Goal: Task Accomplishment & Management: Complete application form

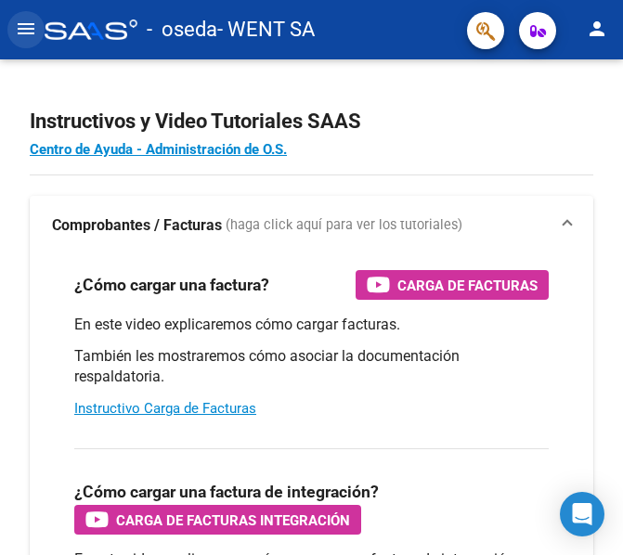
click at [23, 25] on mat-icon "menu" at bounding box center [26, 29] width 22 height 22
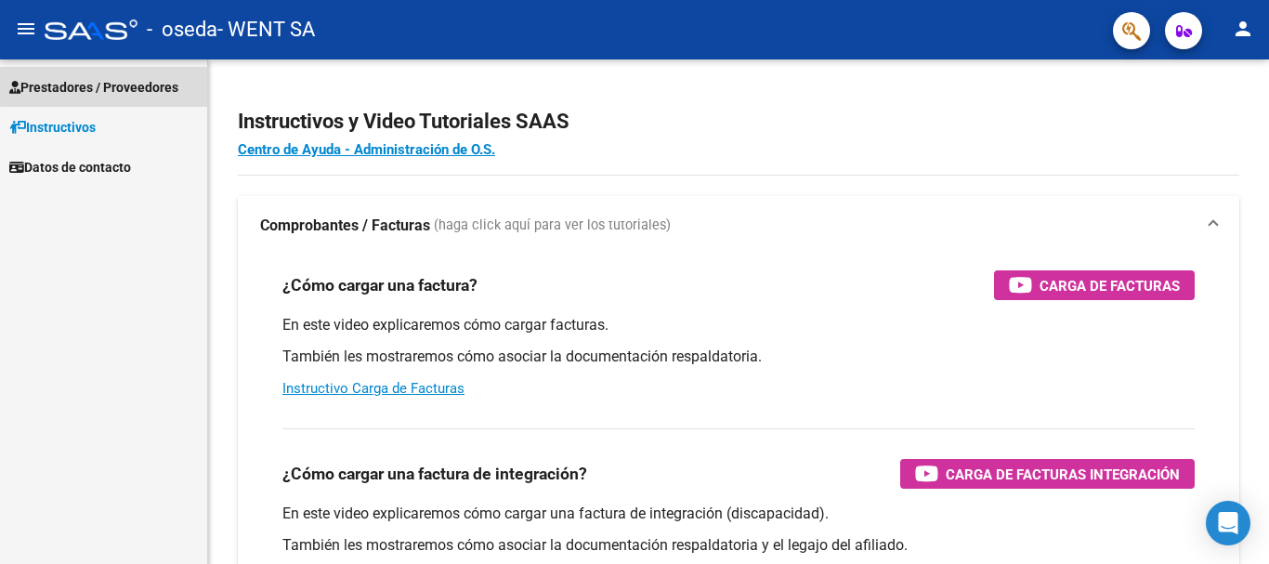
click at [111, 81] on span "Prestadores / Proveedores" at bounding box center [93, 87] width 169 height 20
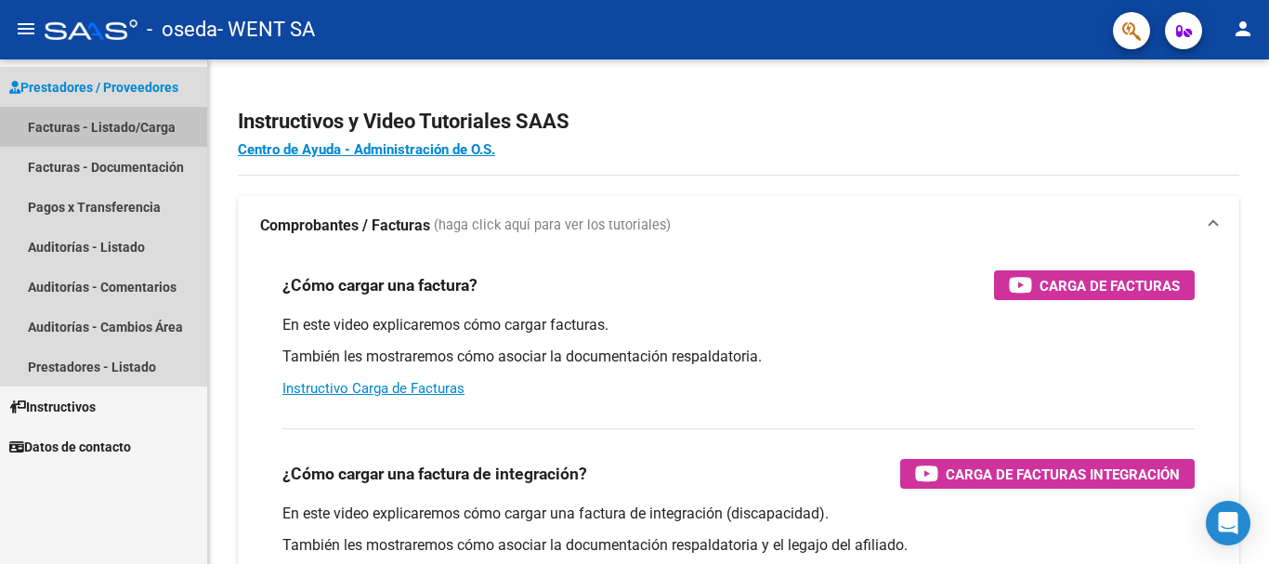
click at [81, 132] on link "Facturas - Listado/Carga" at bounding box center [103, 127] width 207 height 40
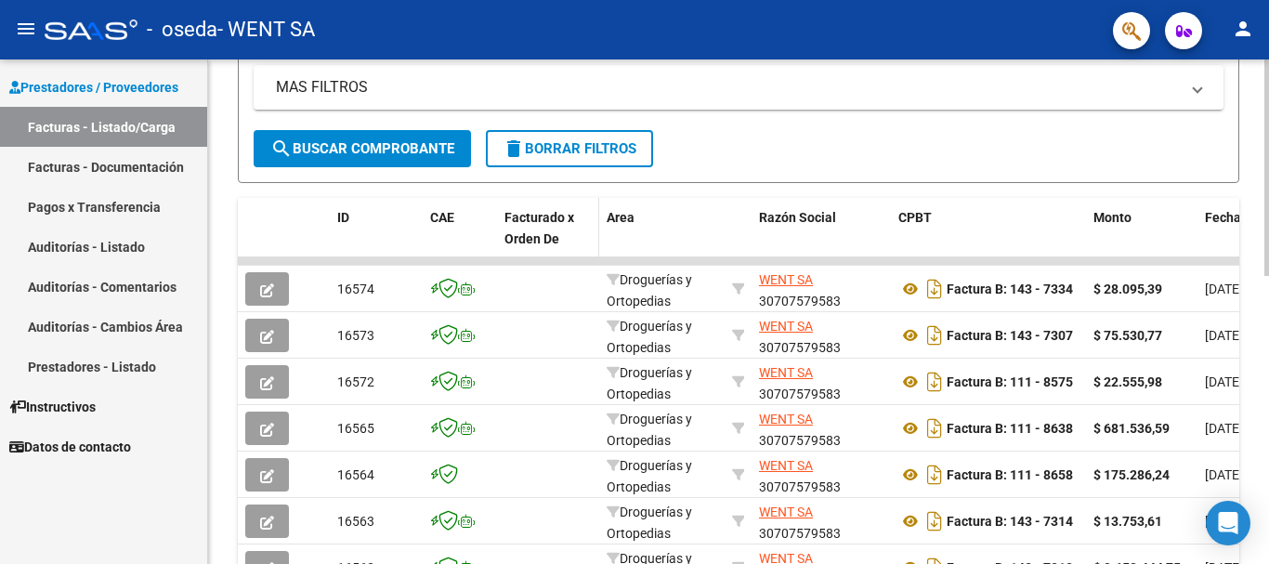
scroll to position [463, 0]
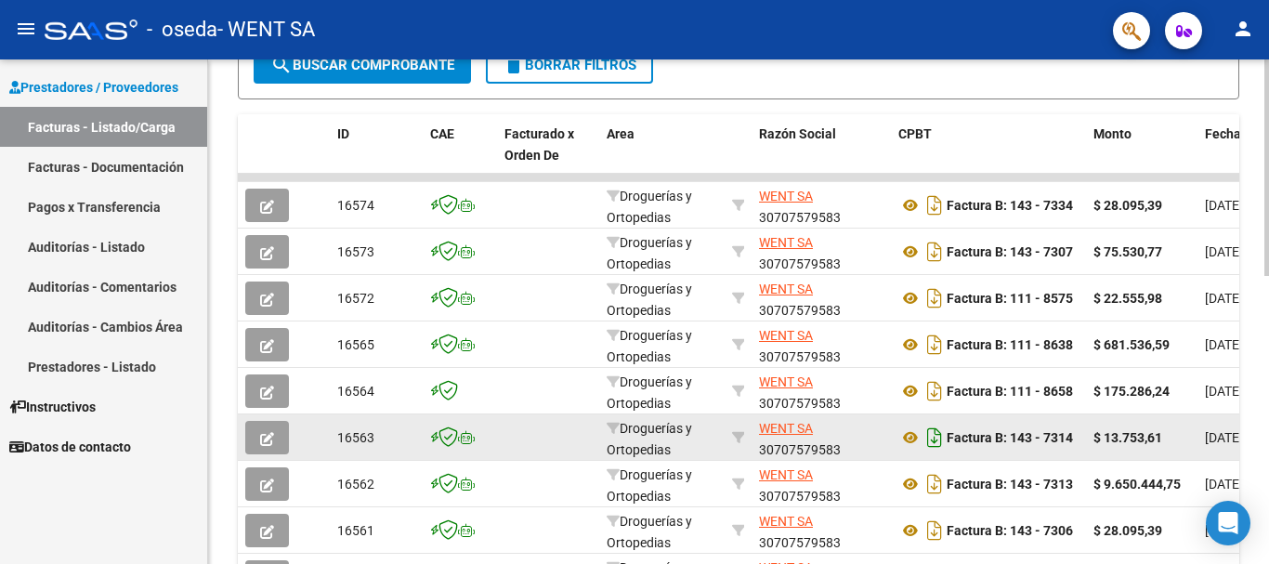
click at [622, 454] on datatable-body-cell "Factura B: 143 - 7314" at bounding box center [988, 437] width 195 height 46
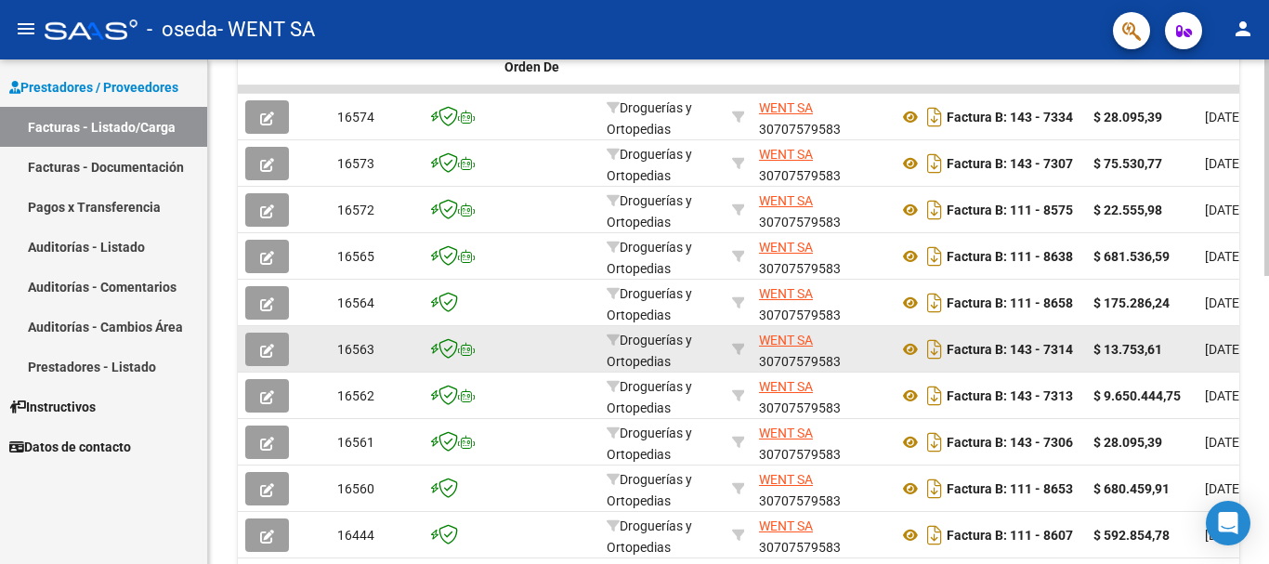
scroll to position [556, 0]
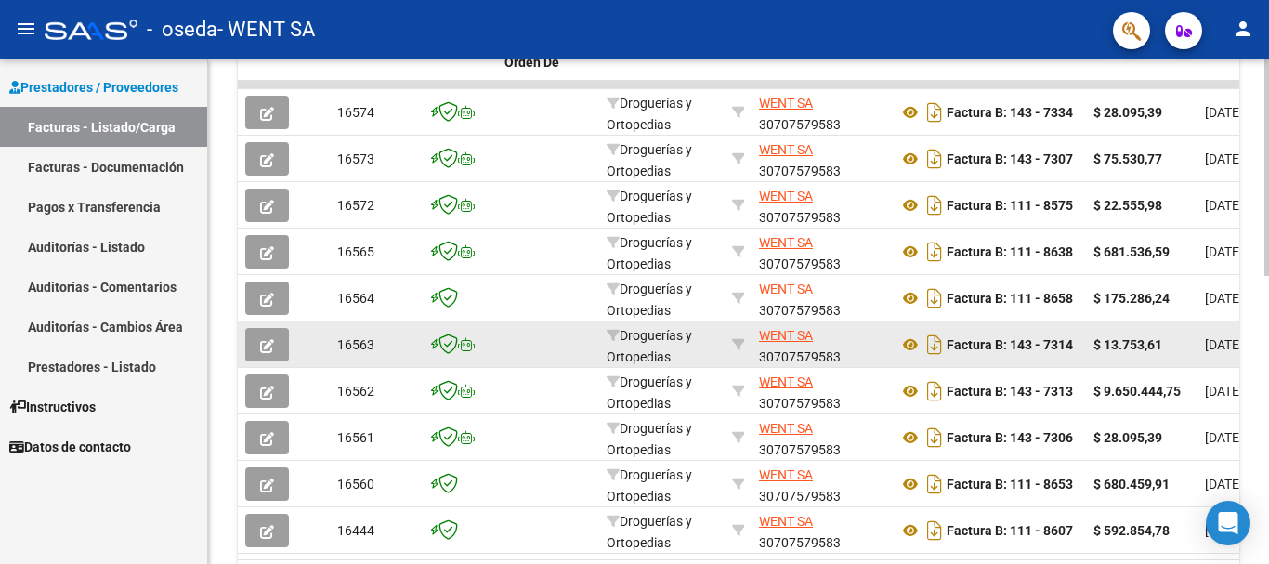
click at [622, 358] on datatable-body-cell at bounding box center [737, 344] width 27 height 46
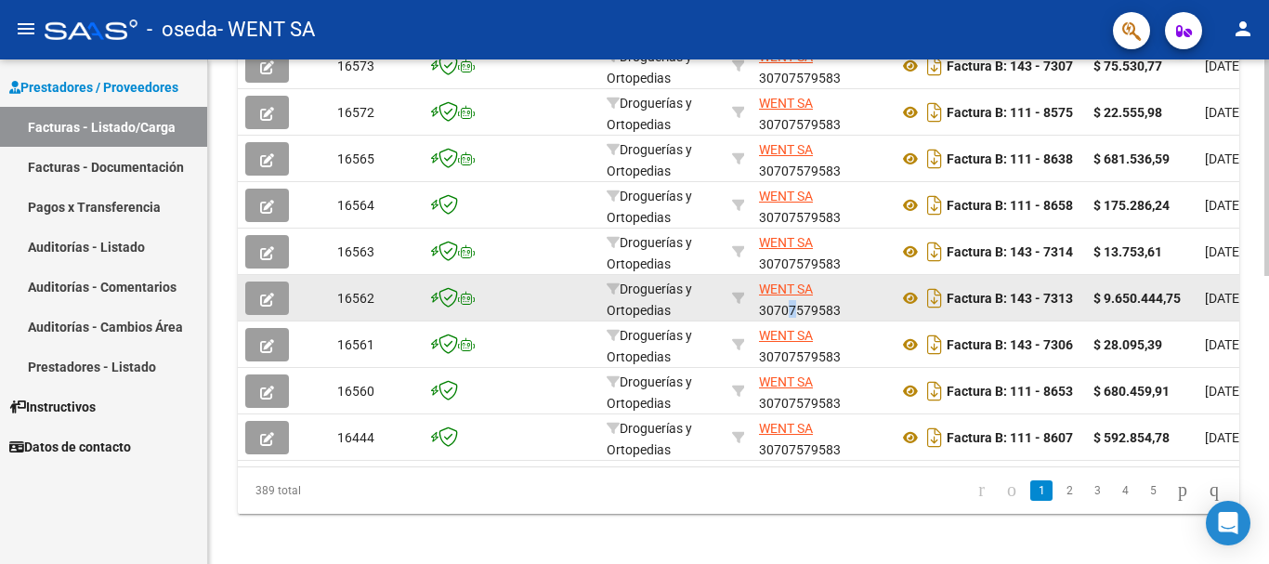
scroll to position [1, 0]
click at [622, 307] on div "WENT SA 30707579583" at bounding box center [821, 297] width 124 height 39
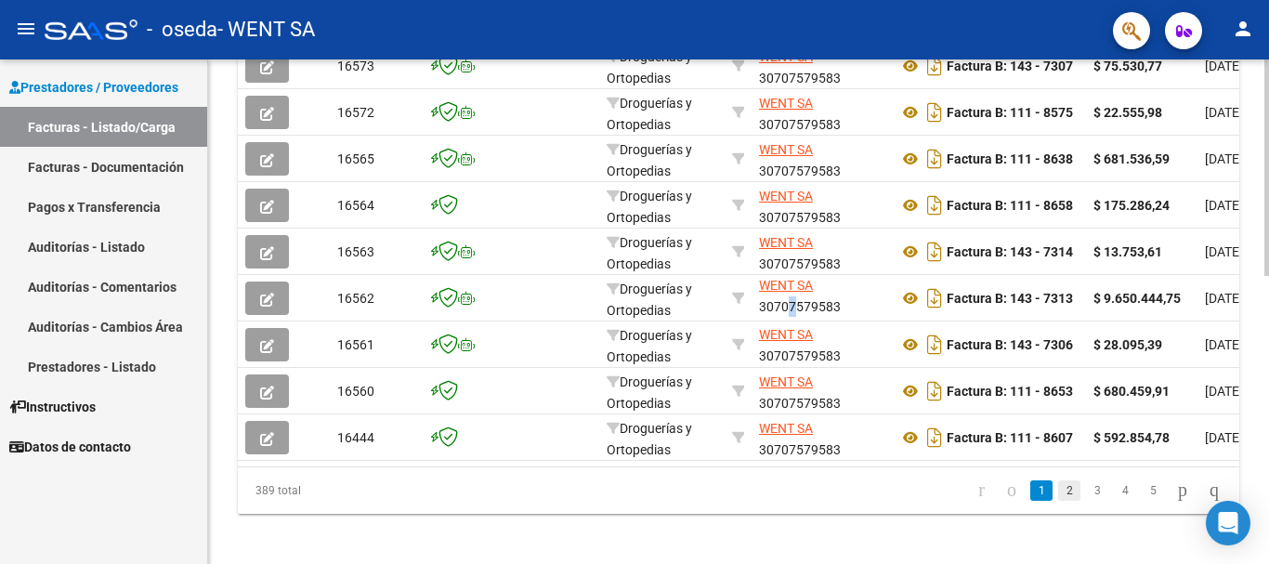
click at [622, 501] on link "2" at bounding box center [1069, 490] width 22 height 20
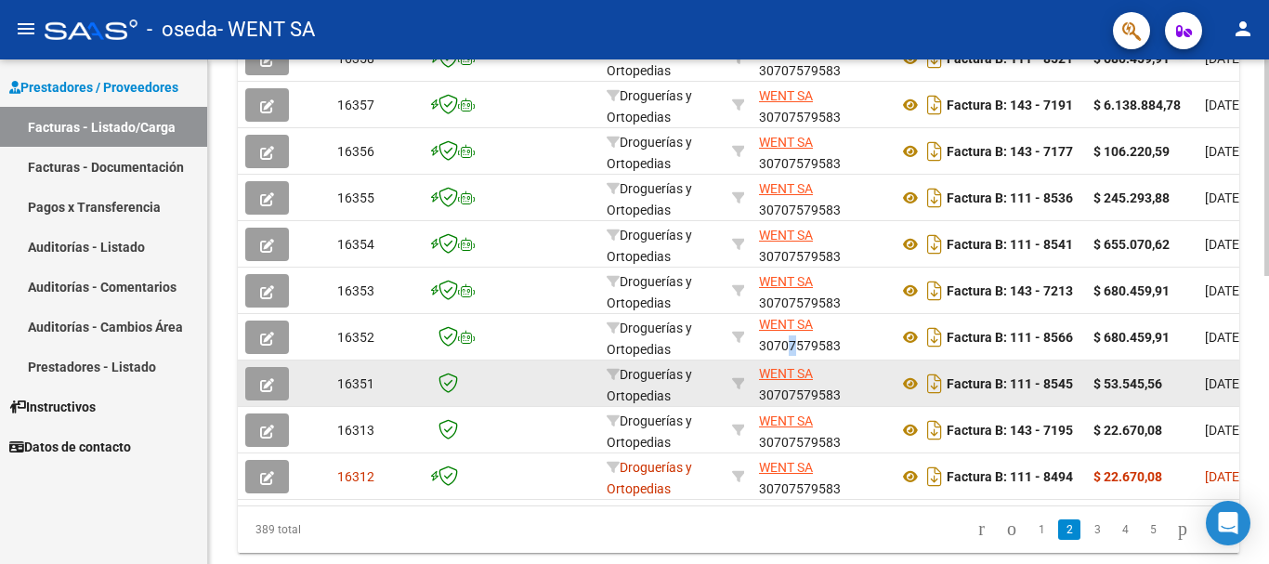
scroll to position [649, 0]
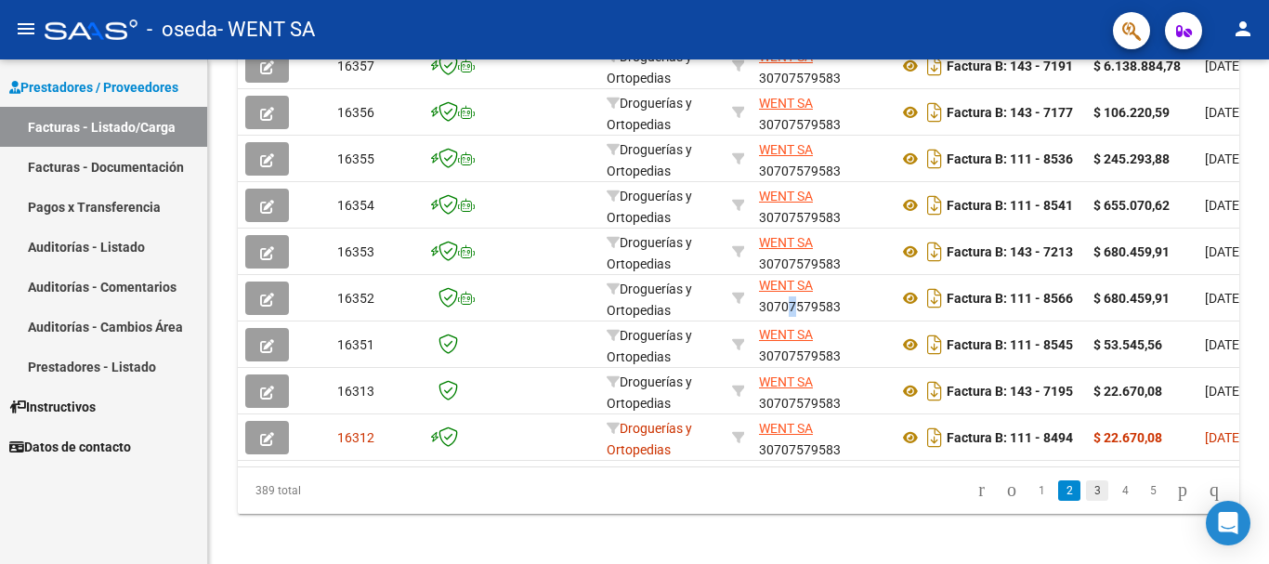
click at [622, 501] on link "3" at bounding box center [1097, 490] width 22 height 20
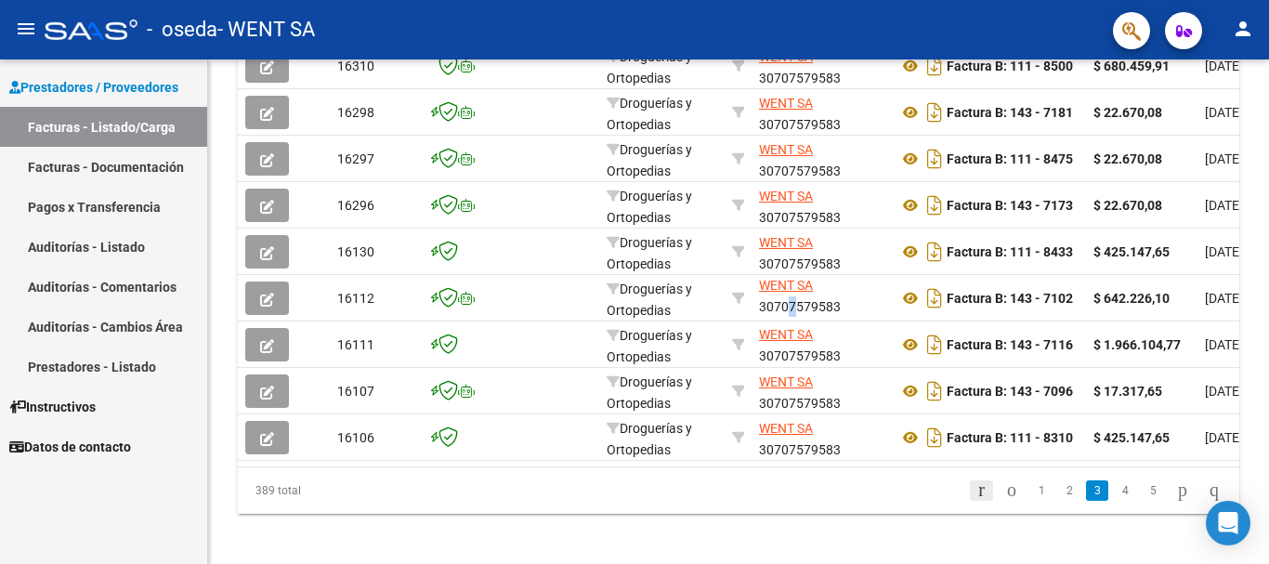
click at [622, 501] on icon "go to first page" at bounding box center [981, 489] width 12 height 22
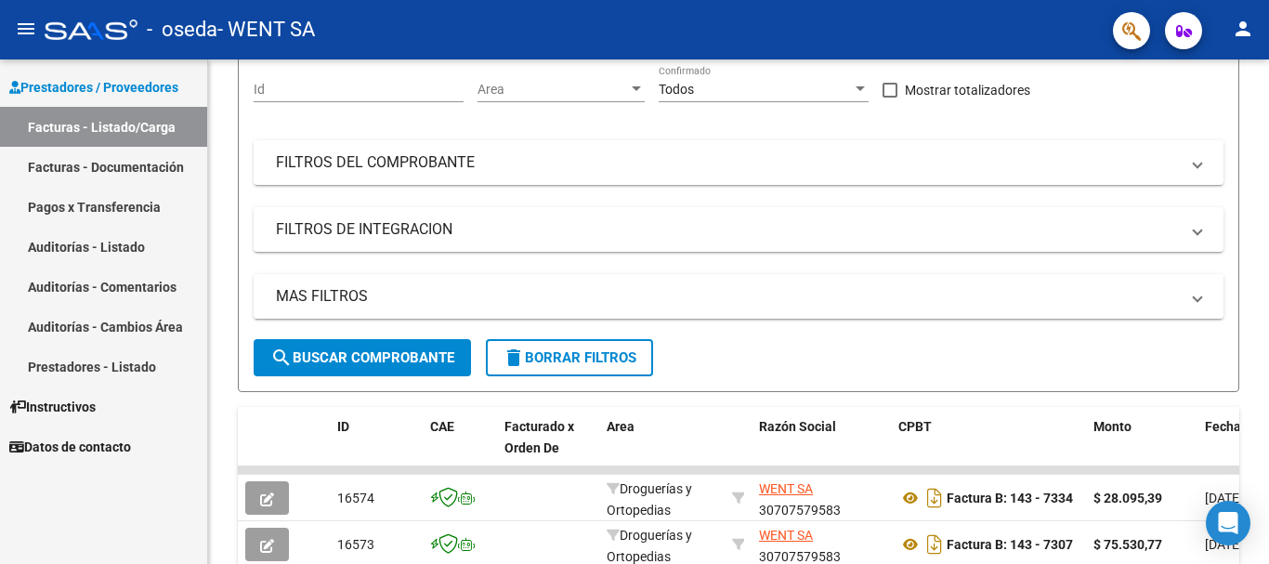
scroll to position [92, 0]
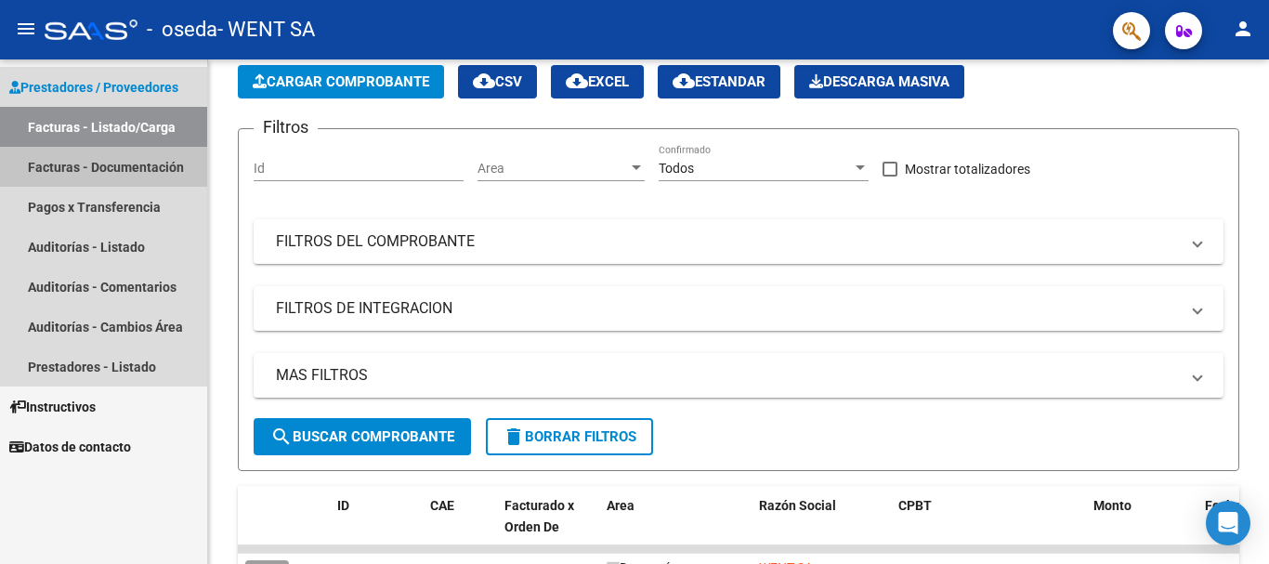
click at [137, 165] on link "Facturas - Documentación" at bounding box center [103, 167] width 207 height 40
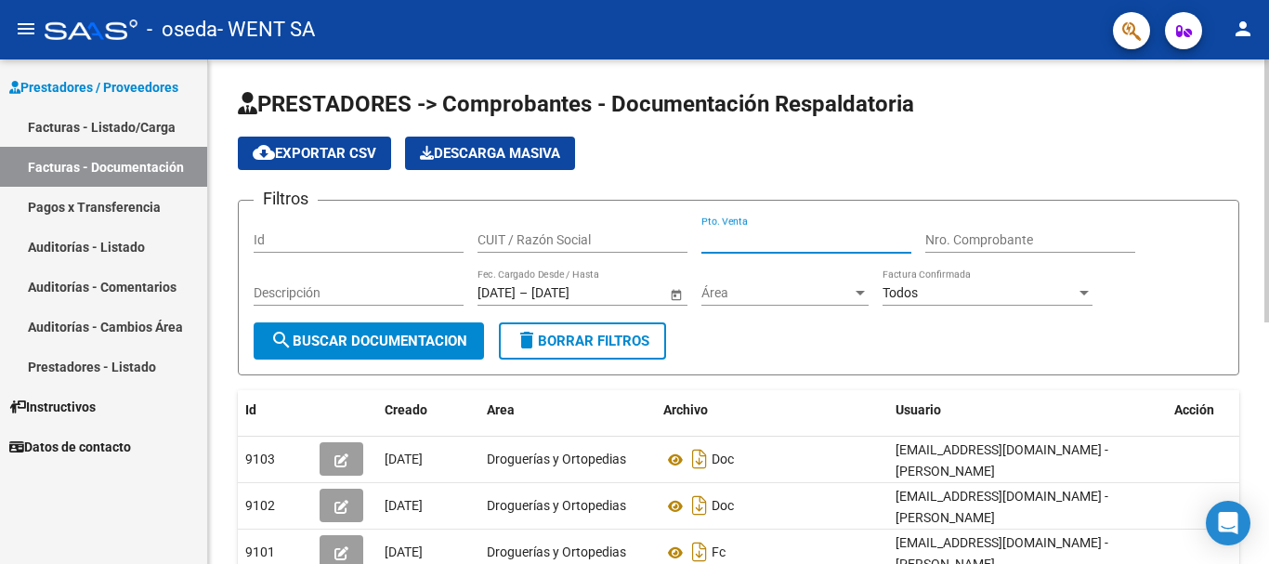
click at [622, 242] on input "Pto. Venta" at bounding box center [806, 240] width 210 height 16
type input "111"
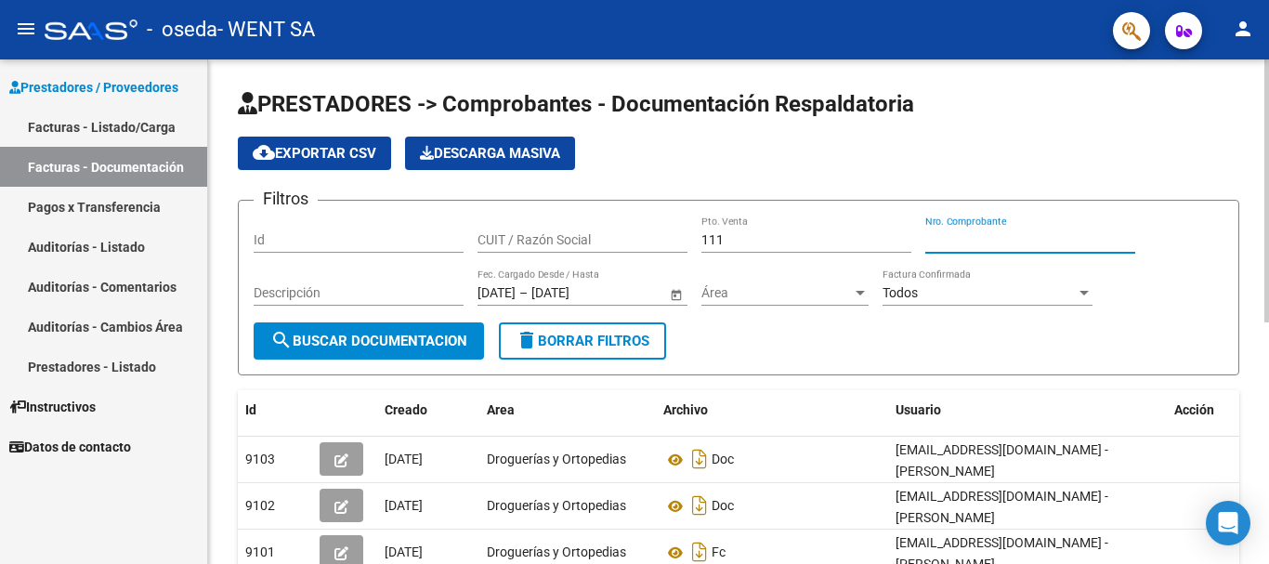
click at [622, 239] on input "Nro. Comprobante" at bounding box center [1030, 240] width 210 height 16
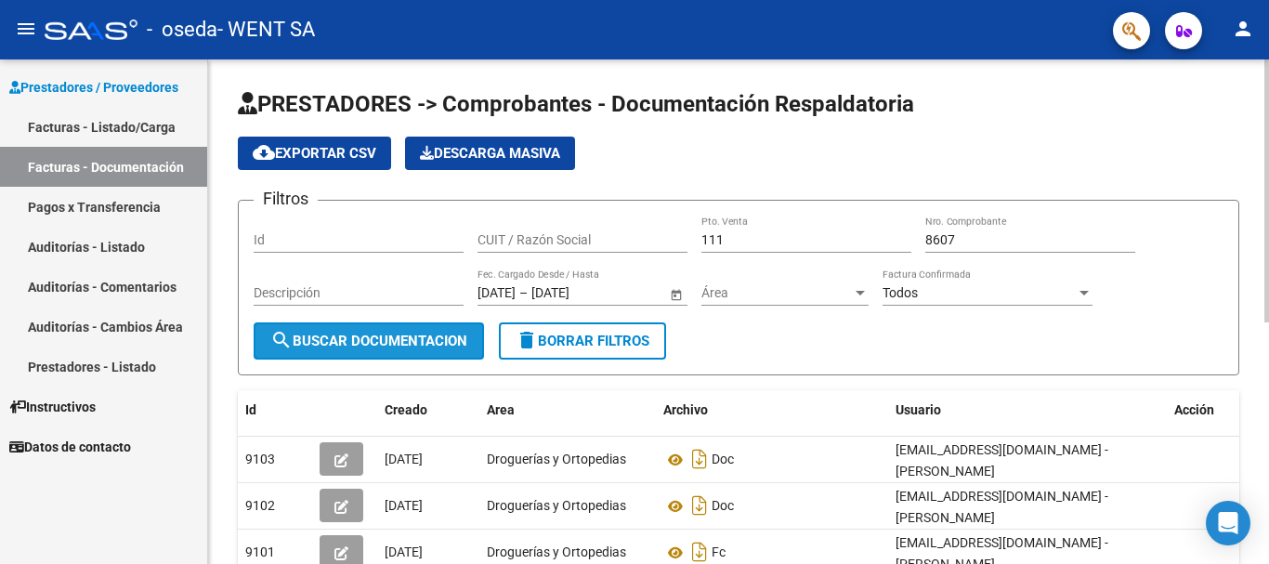
click at [421, 332] on span "search Buscar Documentacion" at bounding box center [368, 340] width 197 height 17
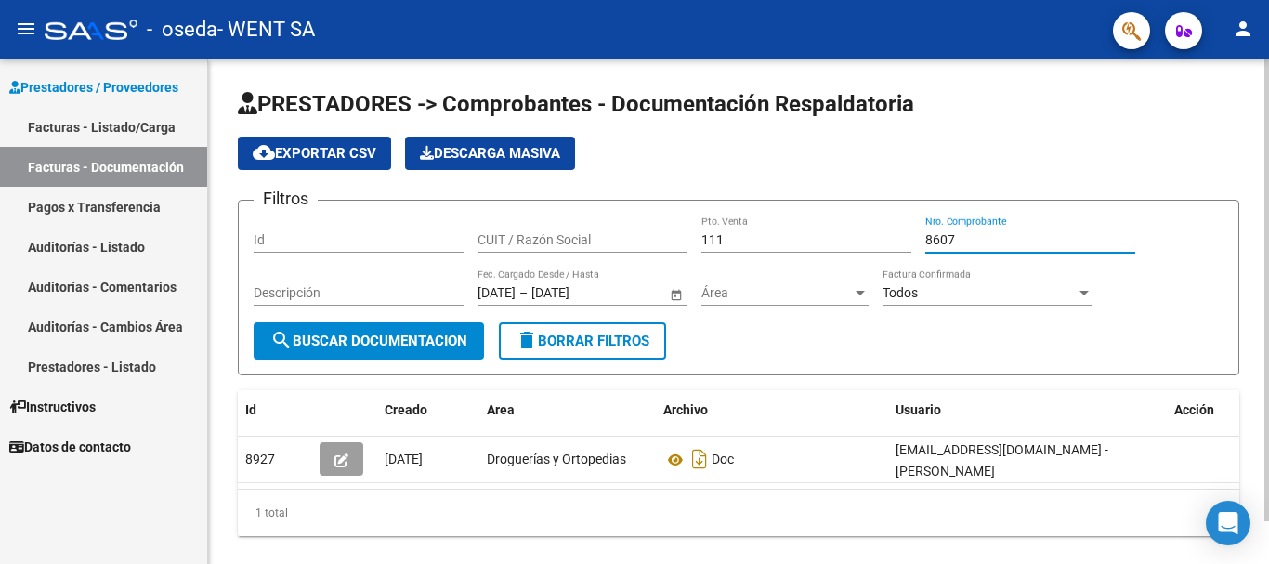
drag, startPoint x: 959, startPoint y: 241, endPoint x: 904, endPoint y: 229, distance: 56.8
click at [622, 229] on div "Filtros Id CUIT / Razón Social 111 Pto. Venta 8607 Nro. Comprobante Descripción…" at bounding box center [739, 268] width 970 height 107
type input "8575"
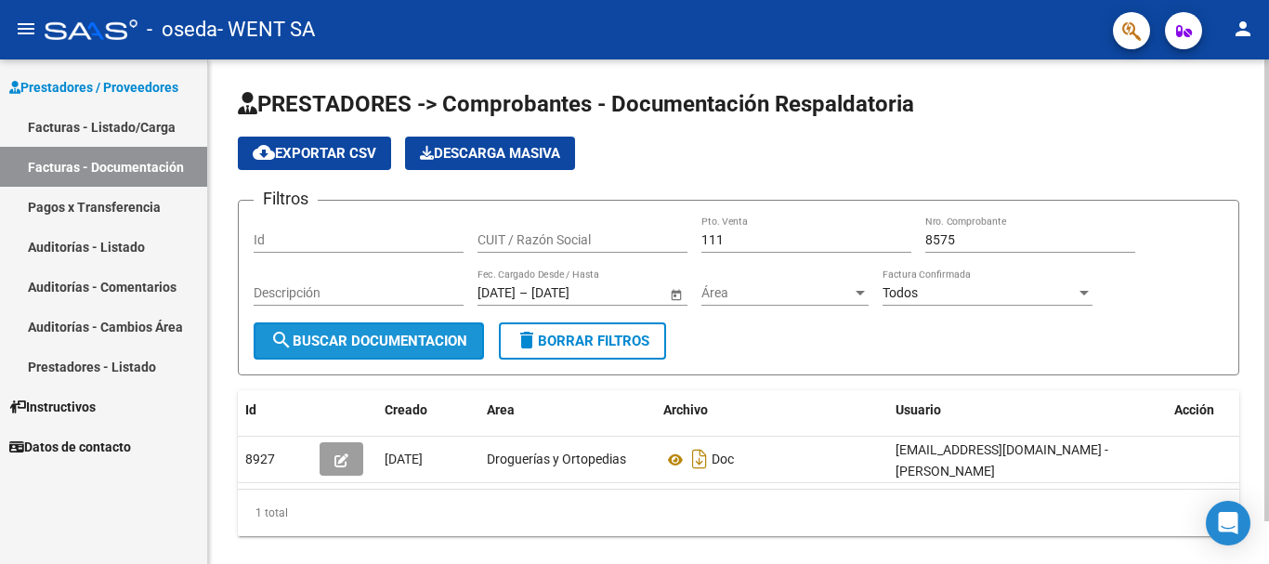
click at [387, 340] on span "search Buscar Documentacion" at bounding box center [368, 340] width 197 height 17
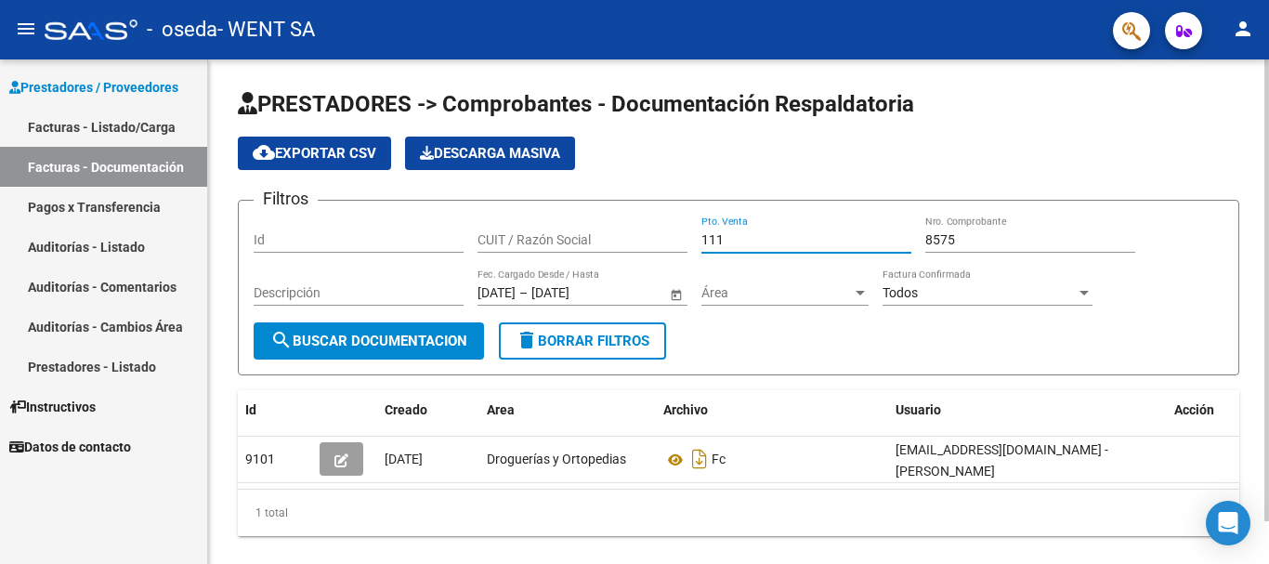
drag, startPoint x: 742, startPoint y: 237, endPoint x: 702, endPoint y: 237, distance: 39.9
click at [622, 237] on input "111" at bounding box center [806, 240] width 210 height 16
type input "143"
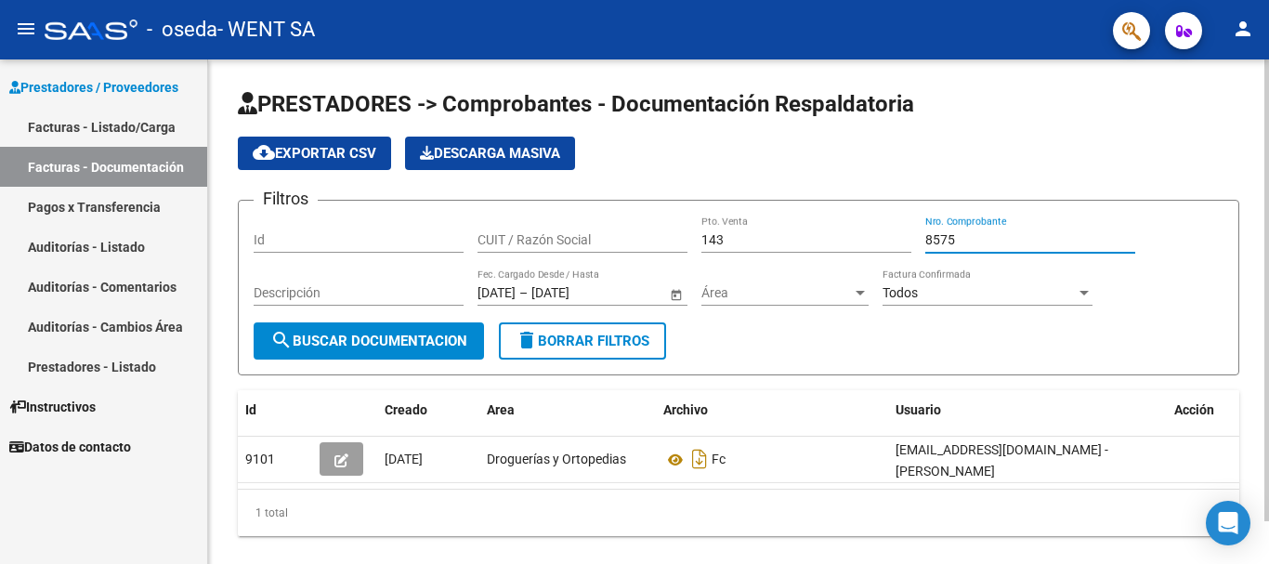
drag, startPoint x: 957, startPoint y: 236, endPoint x: 893, endPoint y: 220, distance: 66.0
click at [622, 217] on div "Filtros Id CUIT / Razón Social 143 Pto. Venta 8575 Nro. Comprobante Descripción…" at bounding box center [739, 268] width 970 height 107
click at [622, 241] on input "8575" at bounding box center [1030, 240] width 210 height 16
type input "8"
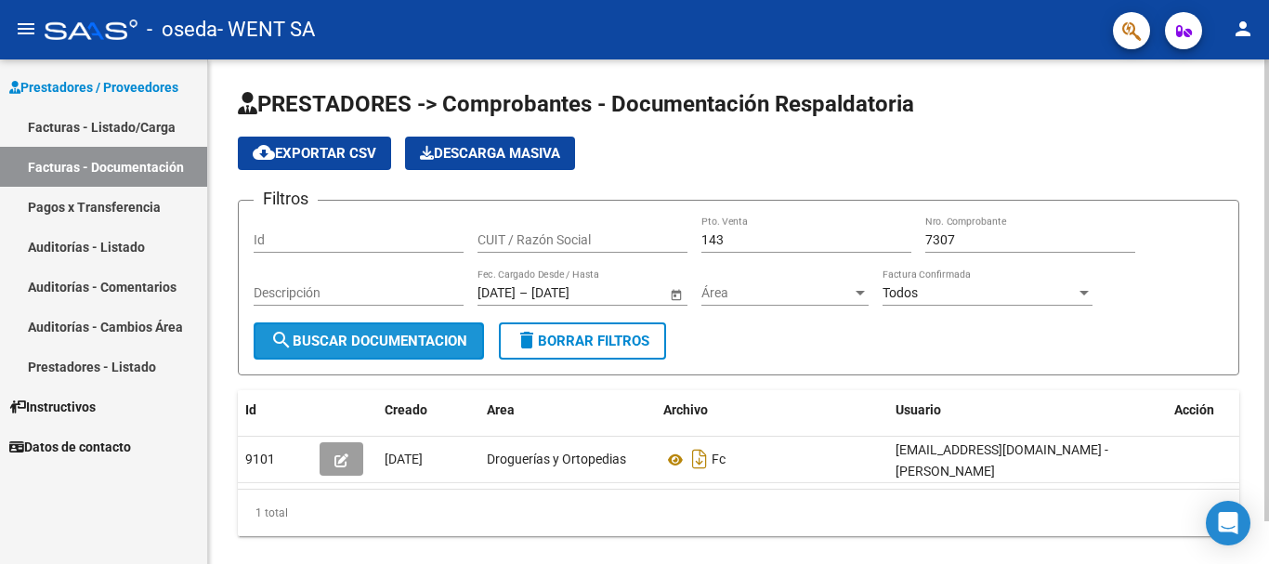
click at [386, 331] on button "search Buscar Documentacion" at bounding box center [369, 340] width 230 height 37
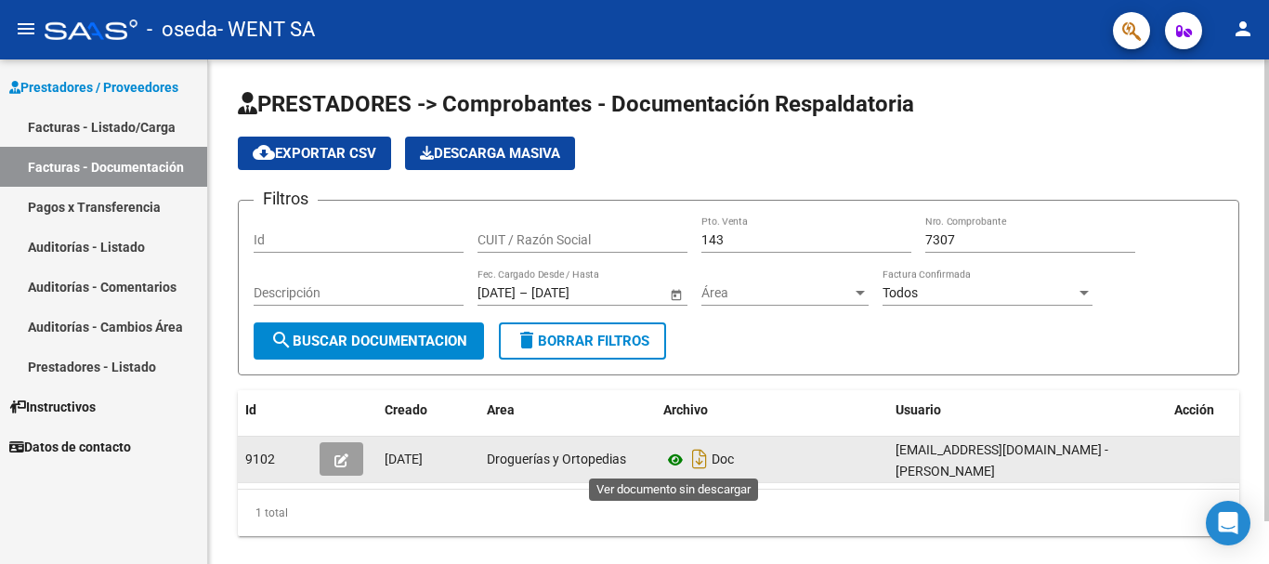
click at [622, 456] on icon at bounding box center [675, 460] width 24 height 22
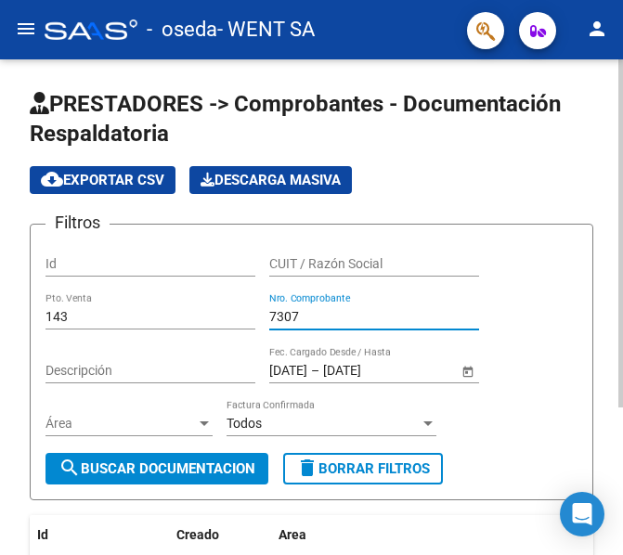
drag, startPoint x: 321, startPoint y: 319, endPoint x: 270, endPoint y: 319, distance: 51.1
click at [270, 319] on input "7307" at bounding box center [374, 317] width 210 height 16
click at [187, 463] on span "search Buscar Documentacion" at bounding box center [157, 469] width 197 height 17
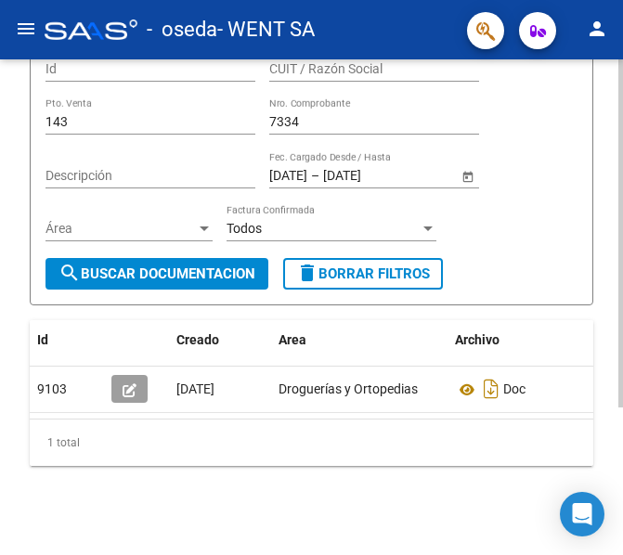
scroll to position [210, 0]
drag, startPoint x: 320, startPoint y: 106, endPoint x: 263, endPoint y: 106, distance: 57.6
click at [263, 106] on div "Filtros Id CUIT / Razón Social 143 Pto. Venta 7334 Nro. Comprobante Descripción…" at bounding box center [312, 152] width 532 height 214
type input "6630"
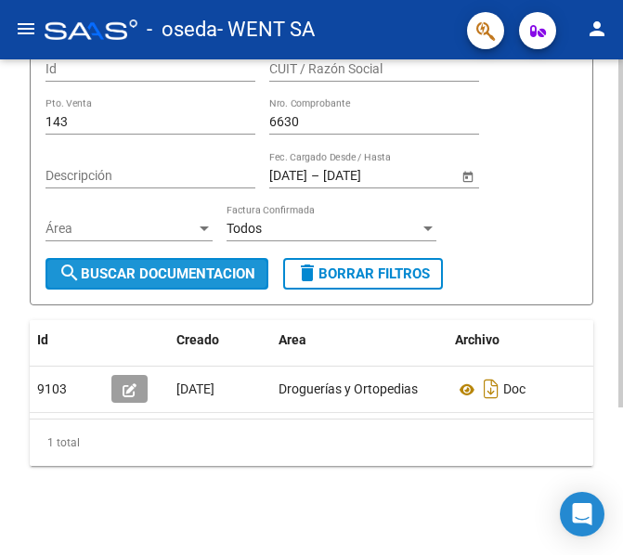
click at [150, 266] on span "search Buscar Documentacion" at bounding box center [157, 274] width 197 height 17
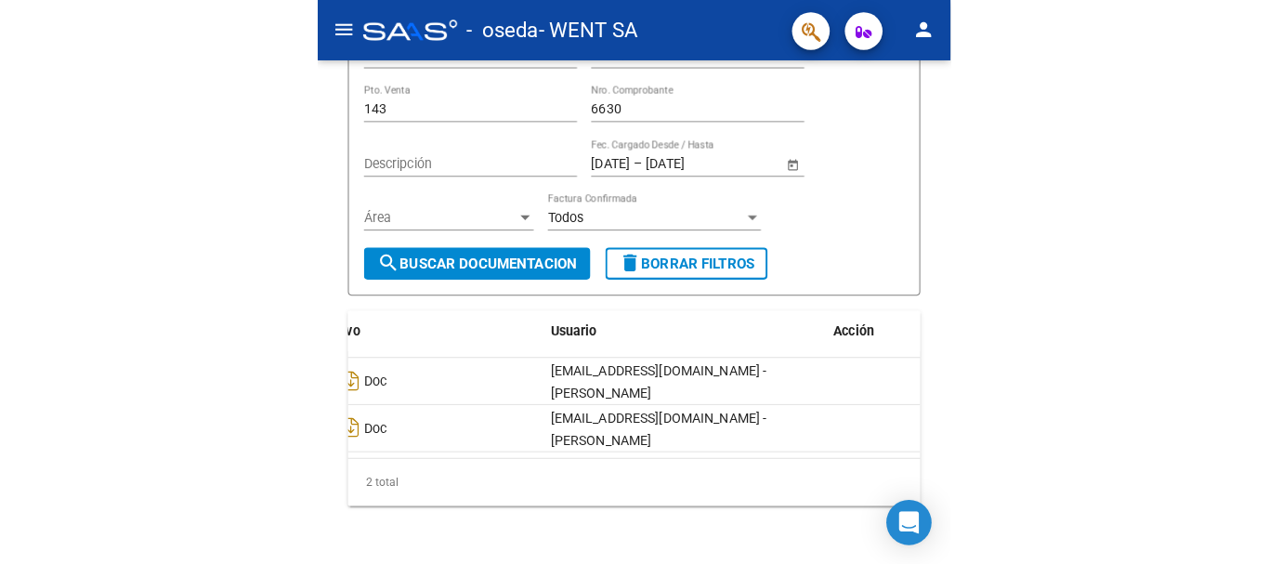
scroll to position [0, 0]
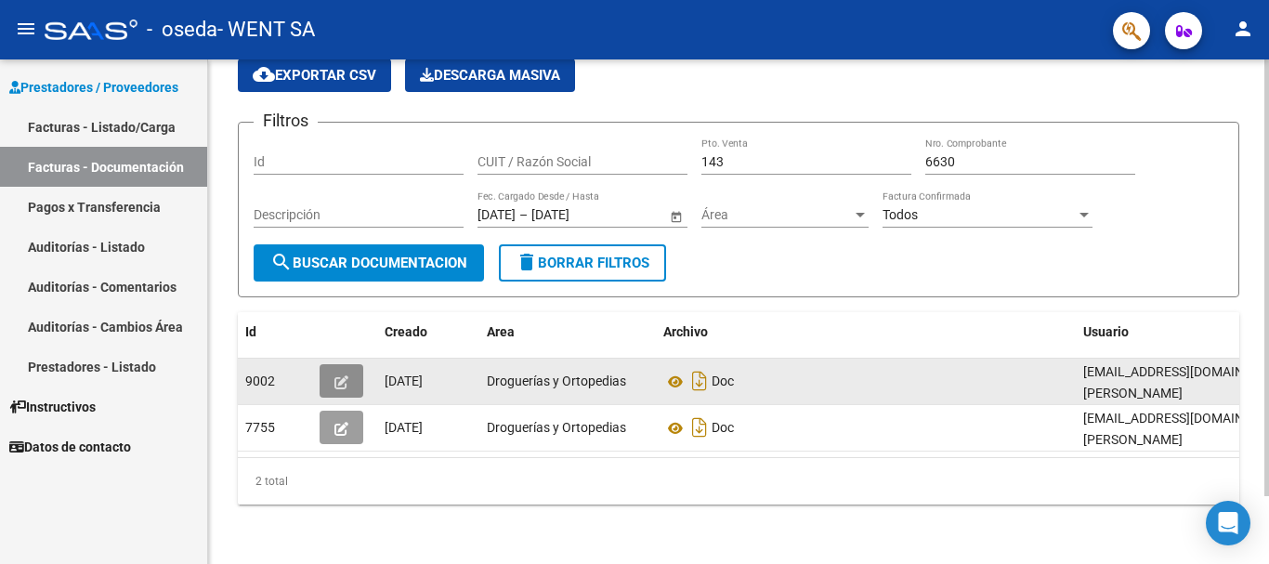
click at [341, 376] on icon "button" at bounding box center [341, 382] width 14 height 14
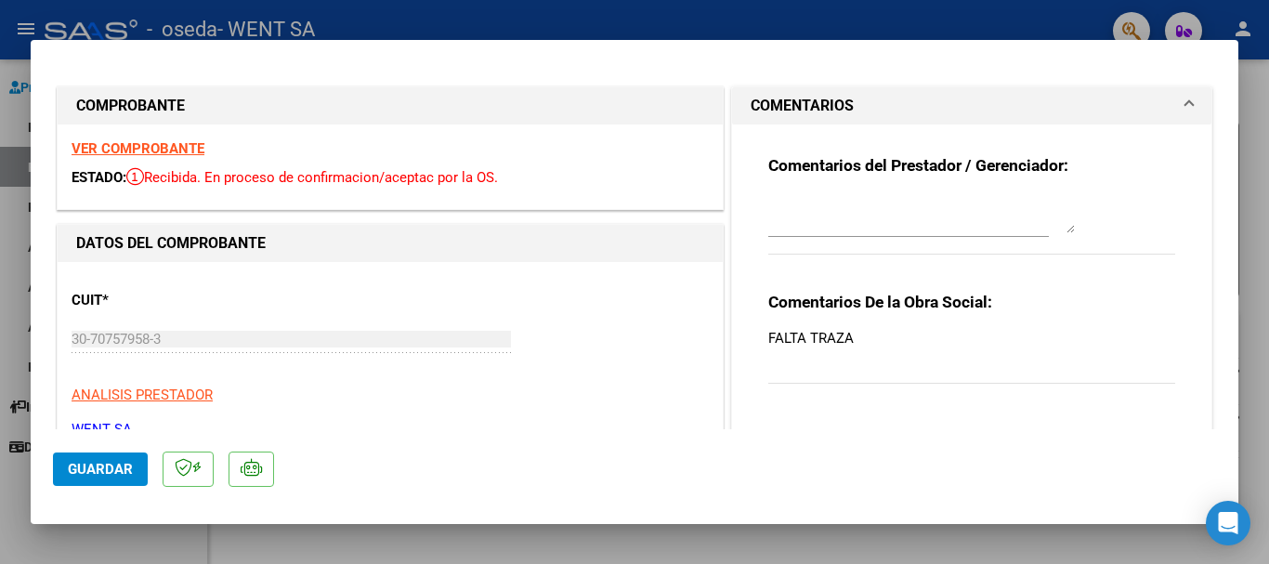
click at [7, 103] on div at bounding box center [634, 282] width 1269 height 564
type input "$ 0,00"
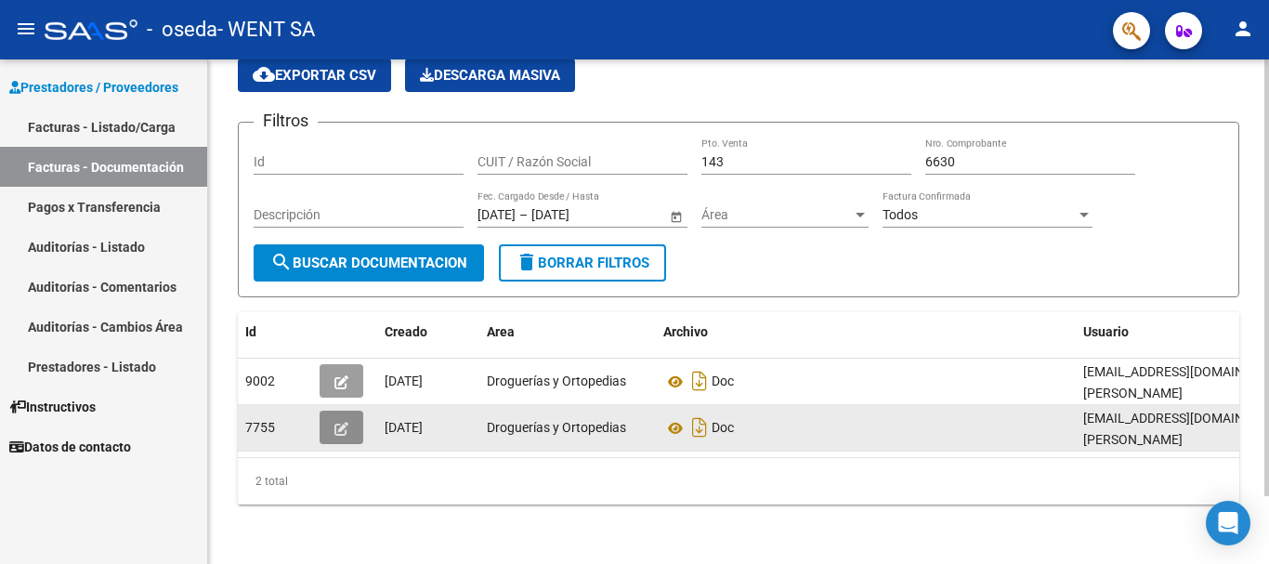
click at [333, 433] on button "button" at bounding box center [341, 426] width 44 height 33
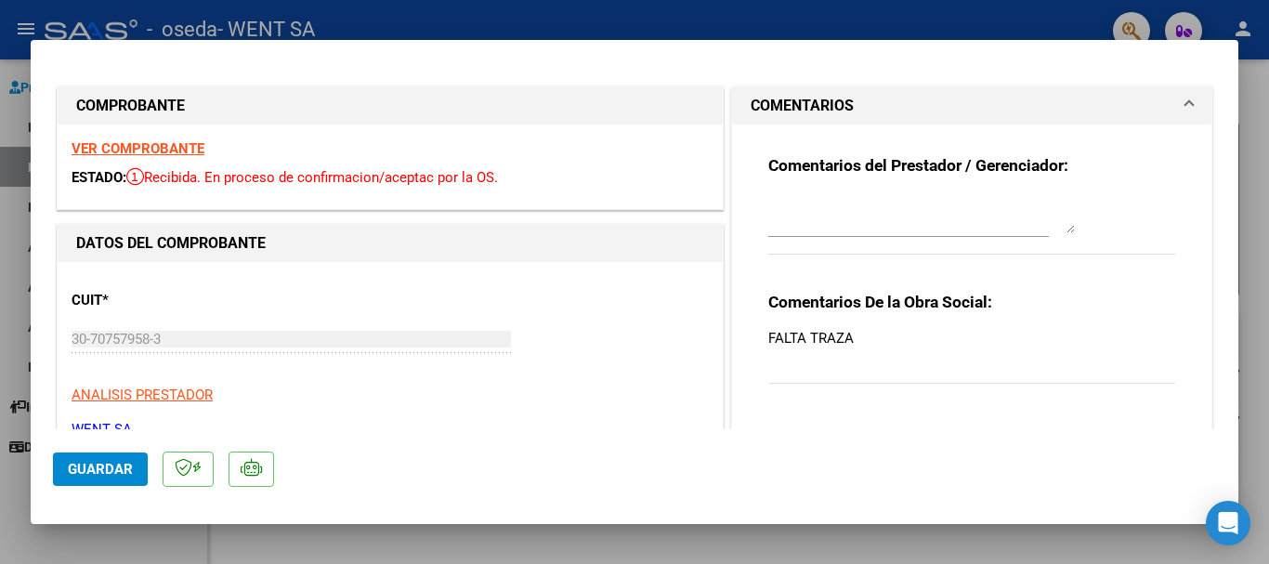
click at [19, 128] on div at bounding box center [634, 282] width 1269 height 564
type input "$ 0,00"
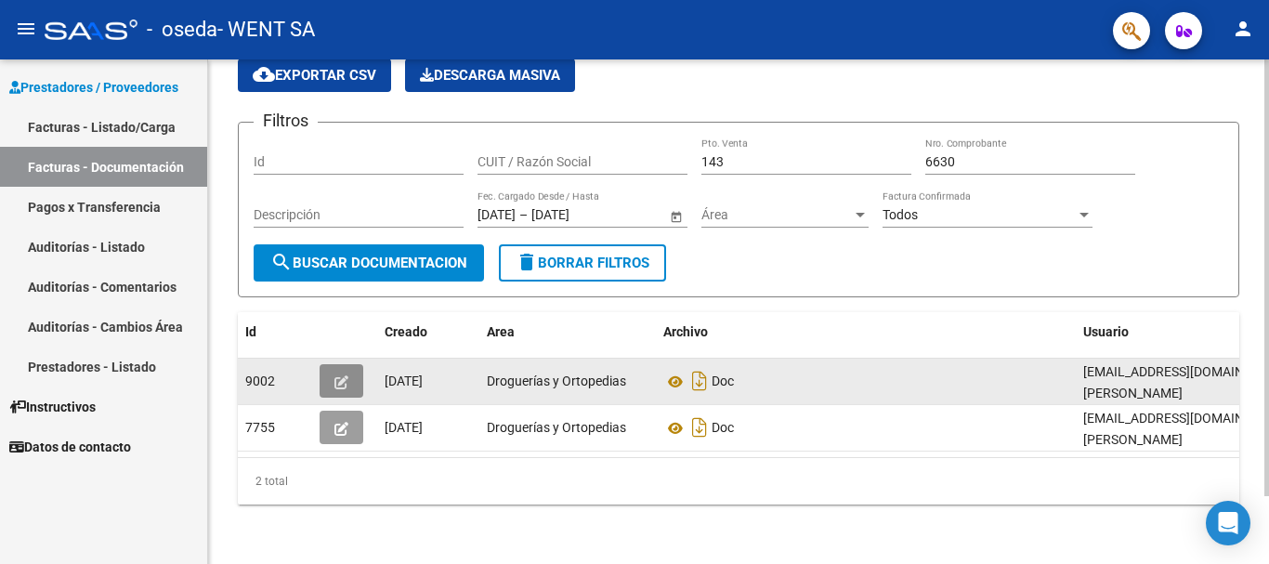
click at [334, 378] on icon "button" at bounding box center [341, 382] width 14 height 14
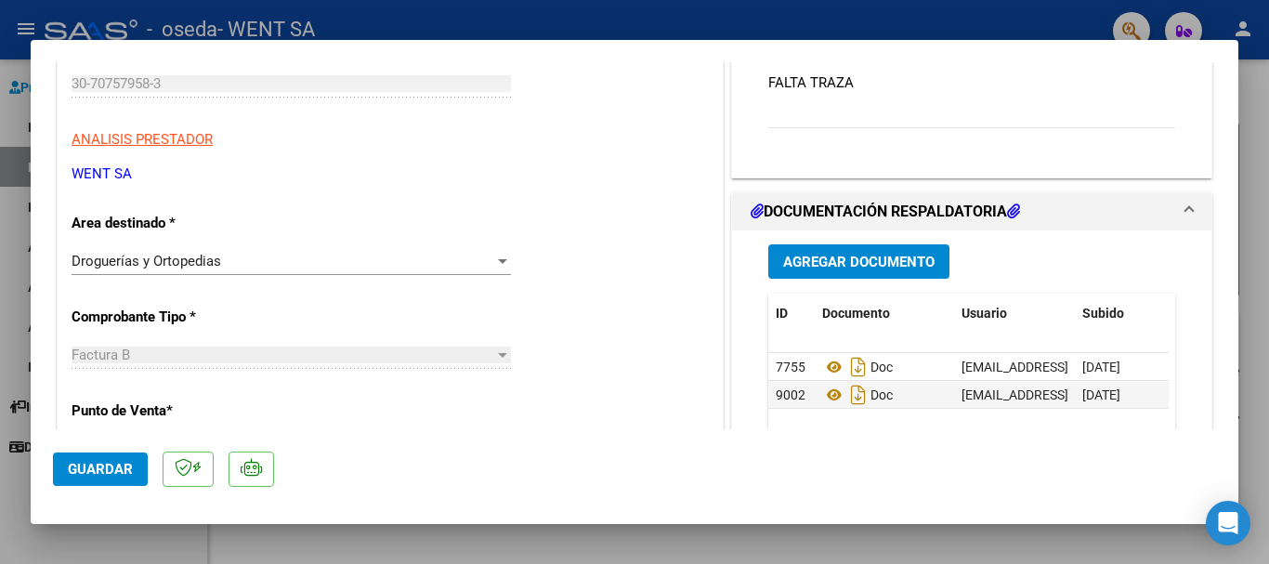
scroll to position [279, 0]
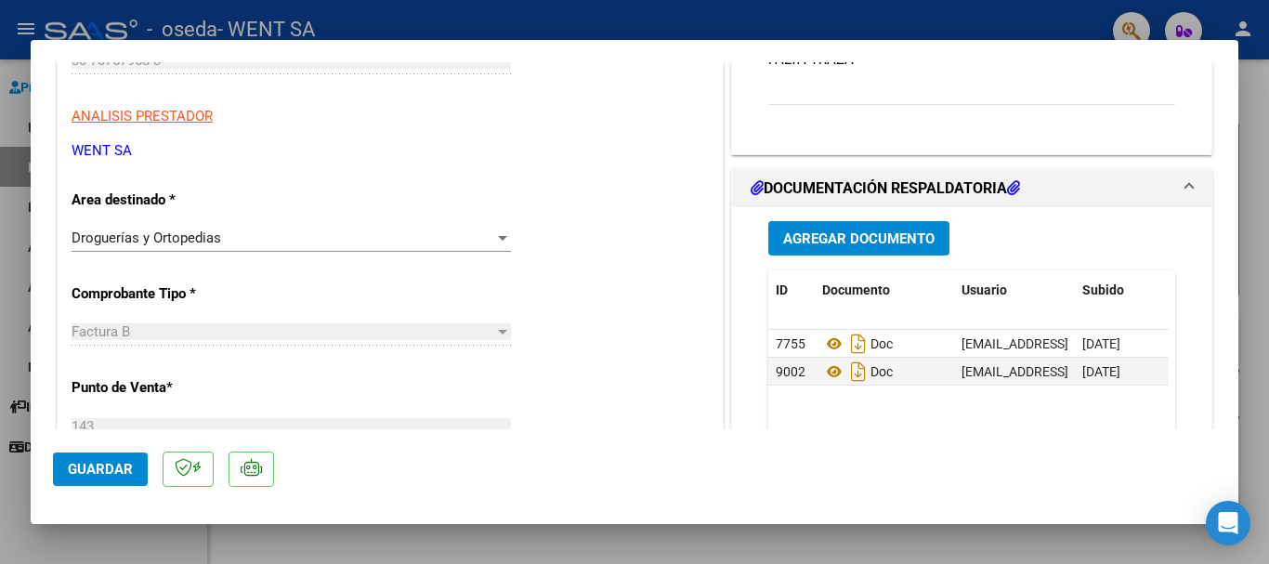
click at [622, 420] on datatable-body "7755 Doc [EMAIL_ADDRESS][DOMAIN_NAME] - [PERSON_NAME] [DATE] 9002 Doc [EMAIL_AD…" at bounding box center [968, 416] width 400 height 173
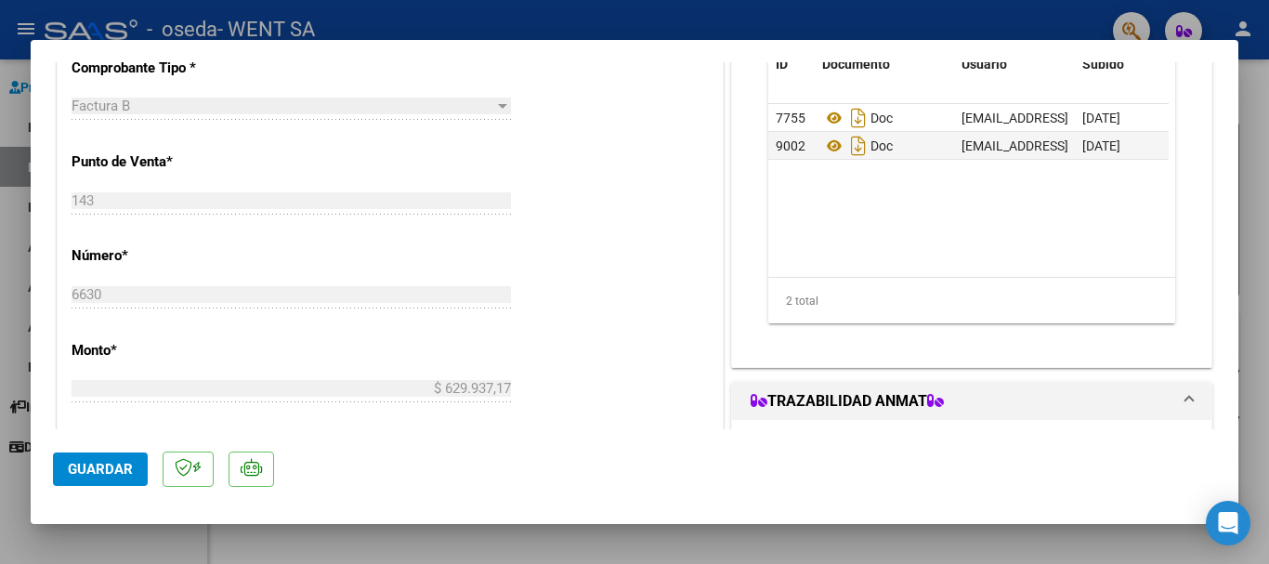
scroll to position [557, 0]
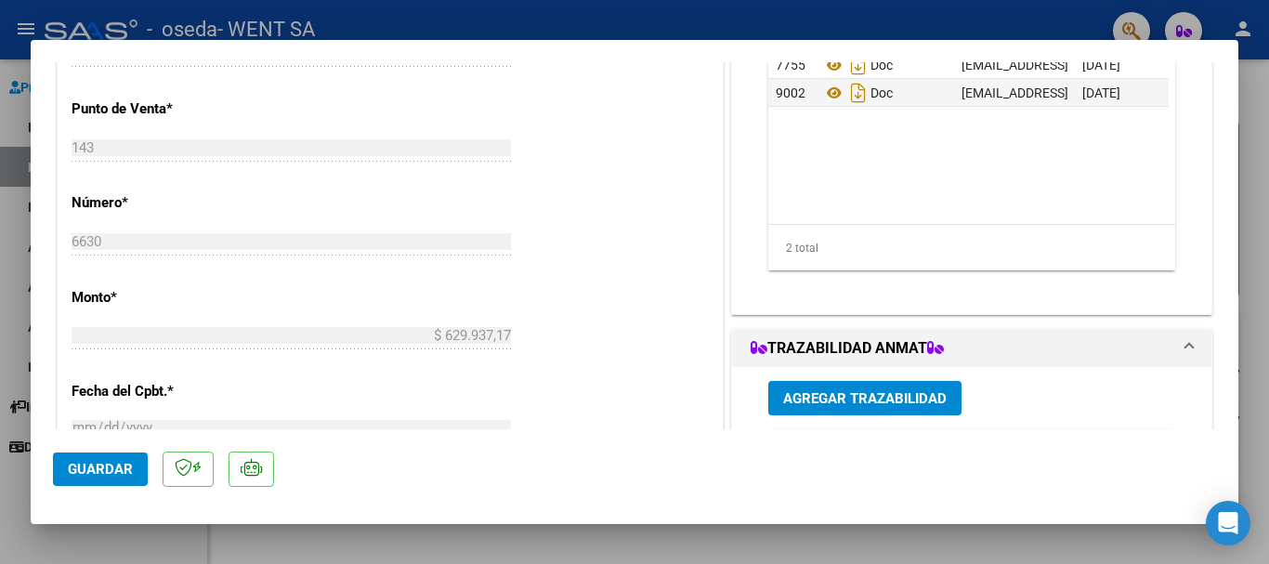
click at [622, 400] on span "Agregar Trazabilidad" at bounding box center [864, 398] width 163 height 17
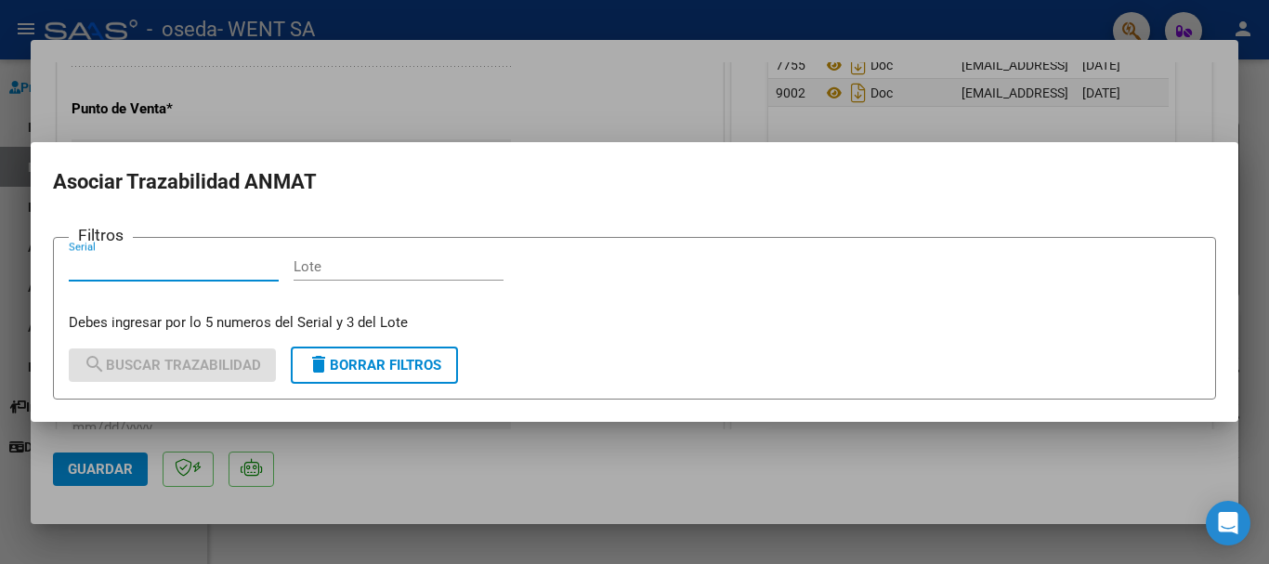
click at [405, 271] on input "Lote" at bounding box center [398, 266] width 210 height 17
type input "532"
click at [255, 270] on input "Serial" at bounding box center [174, 266] width 210 height 17
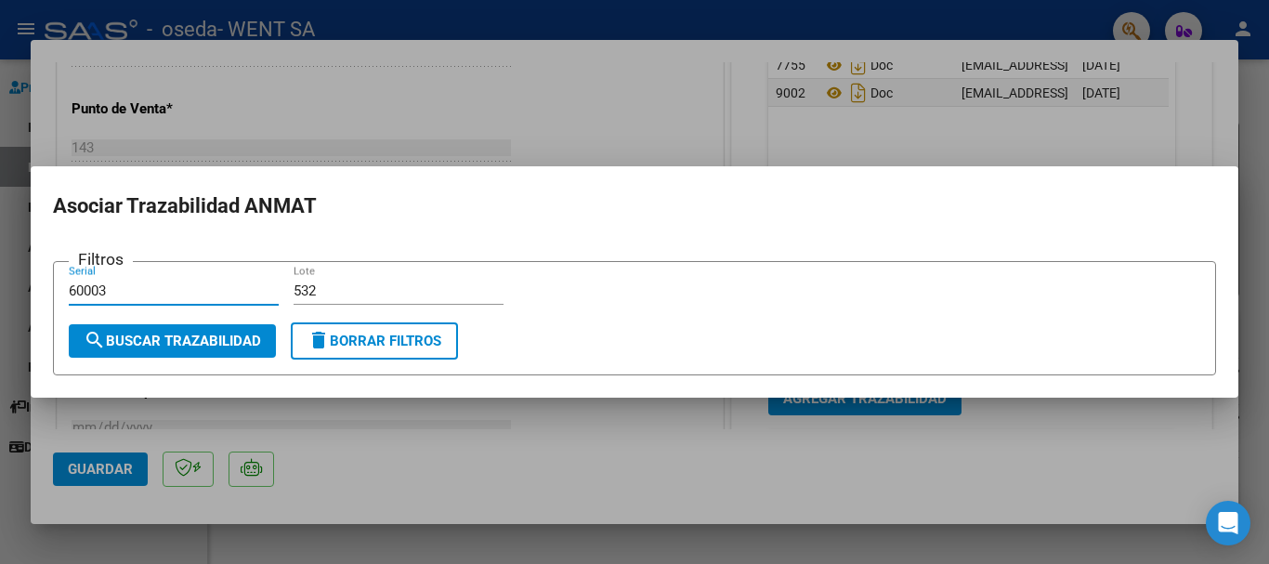
type input "60003"
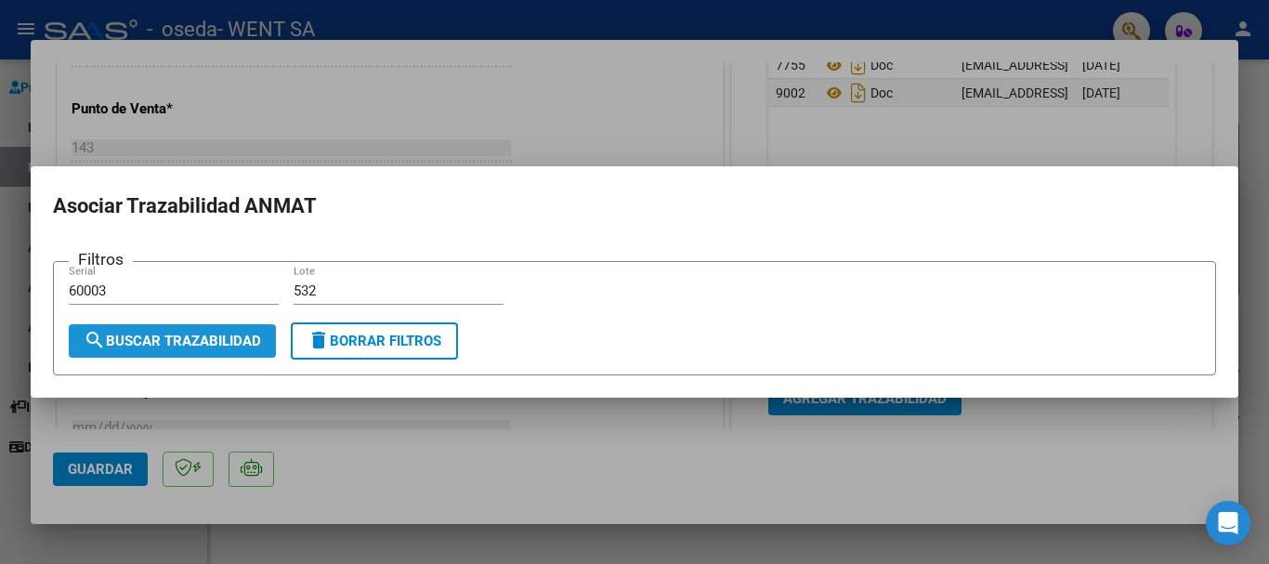
click at [223, 344] on span "search Buscar Trazabilidad" at bounding box center [172, 340] width 177 height 17
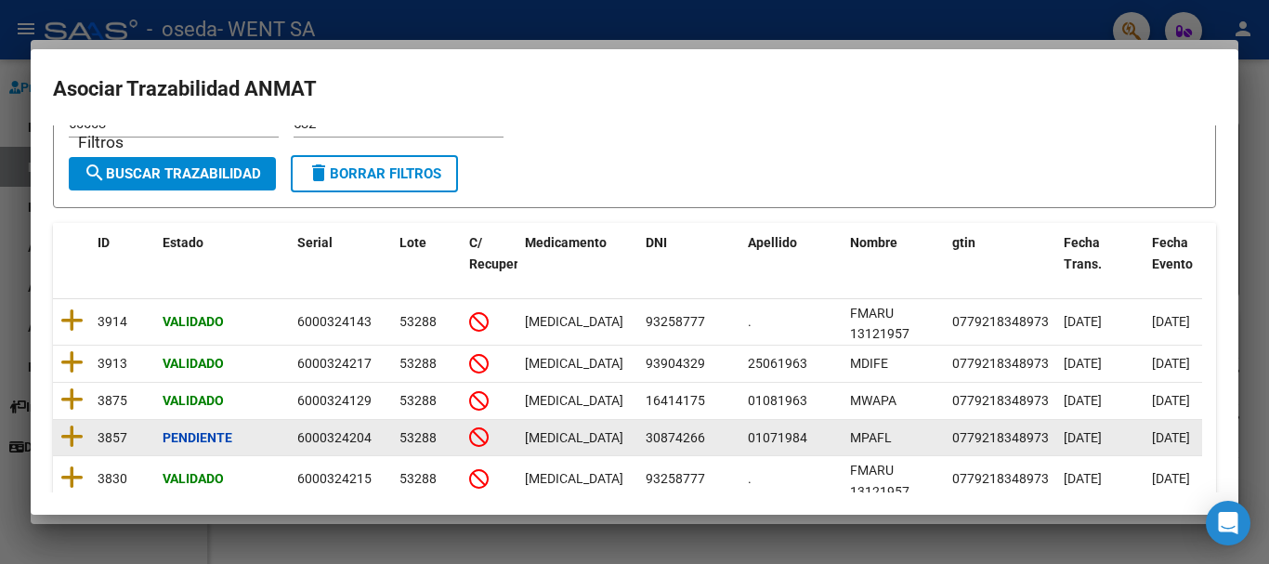
scroll to position [93, 0]
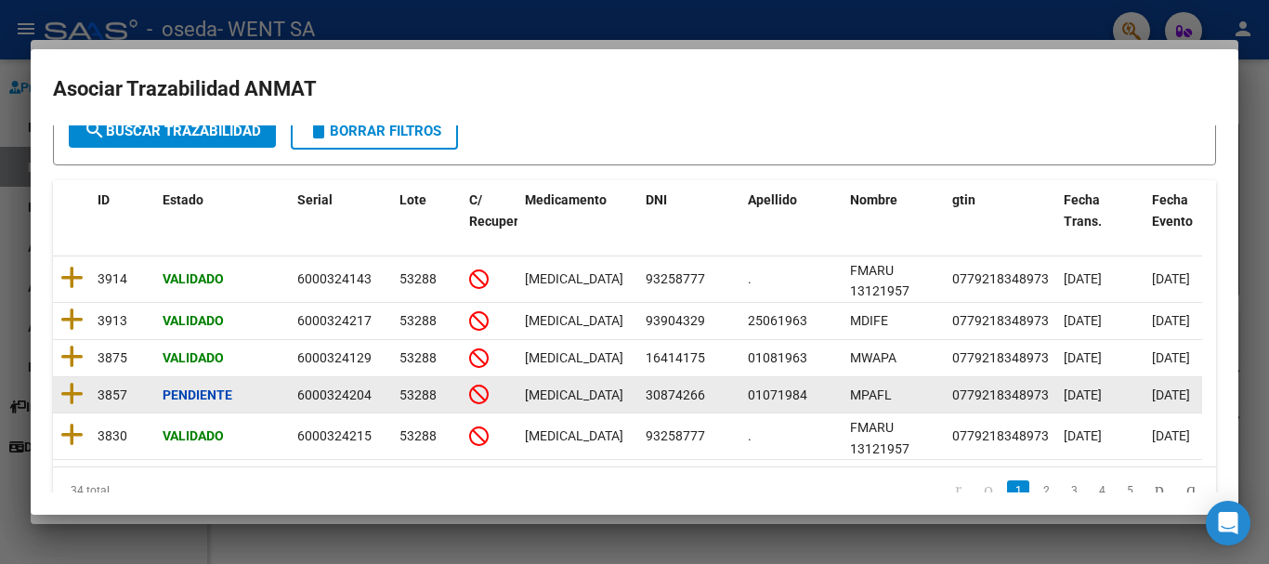
click at [74, 395] on icon at bounding box center [71, 394] width 23 height 26
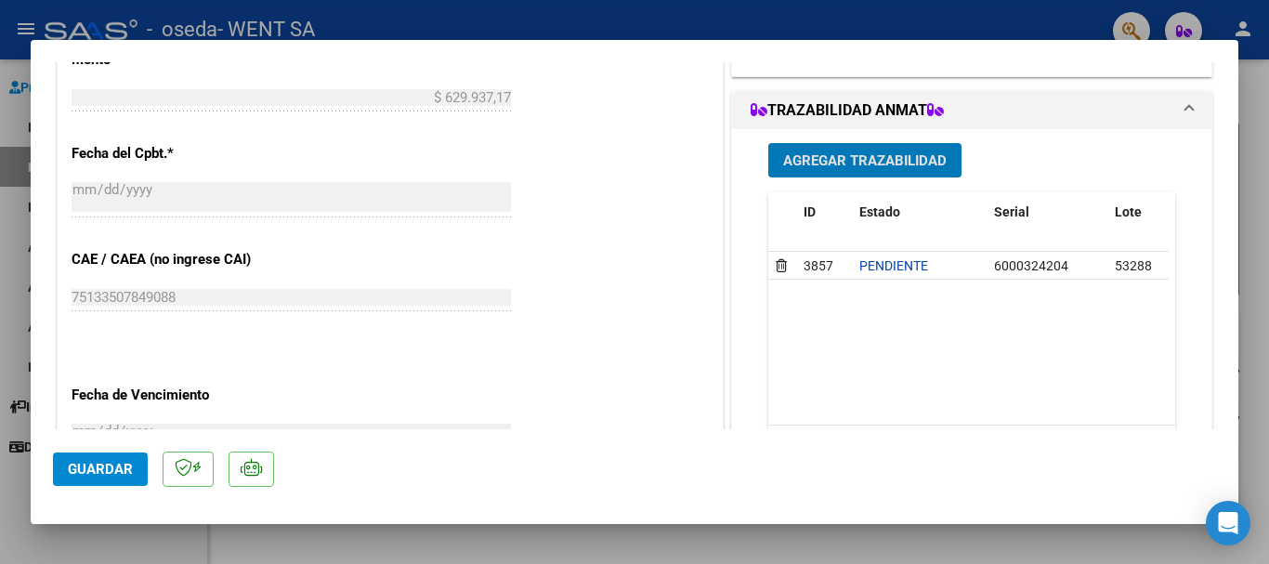
scroll to position [836, 0]
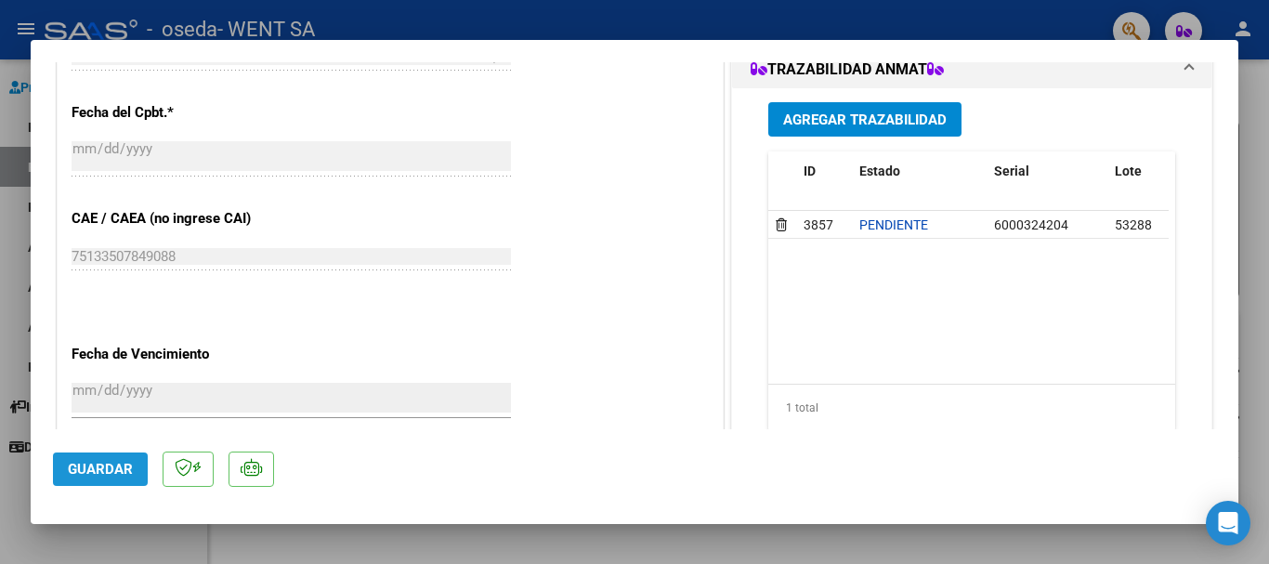
click at [102, 470] on span "Guardar" at bounding box center [100, 469] width 65 height 17
click at [89, 466] on span "Guardar" at bounding box center [100, 469] width 65 height 17
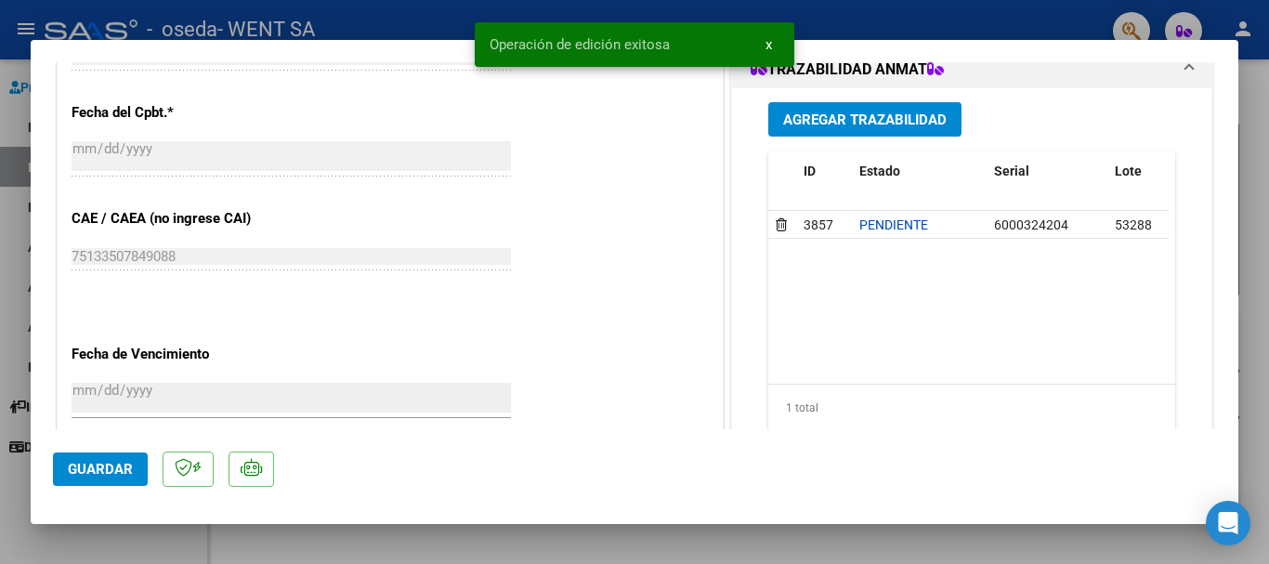
click at [20, 241] on div at bounding box center [634, 282] width 1269 height 564
type input "$ 0,00"
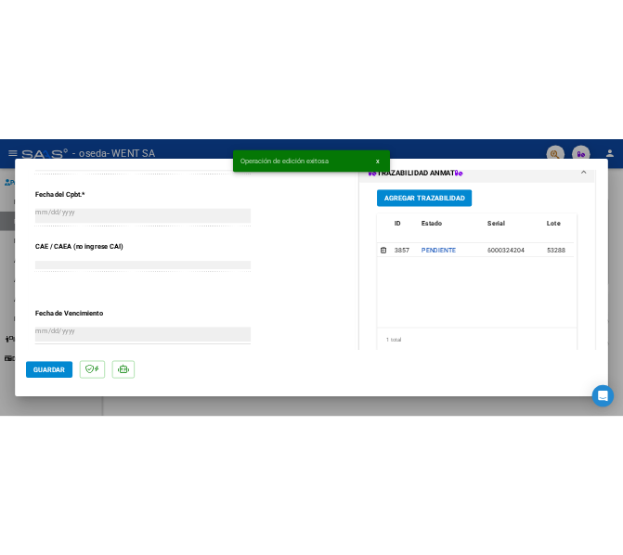
scroll to position [0, 0]
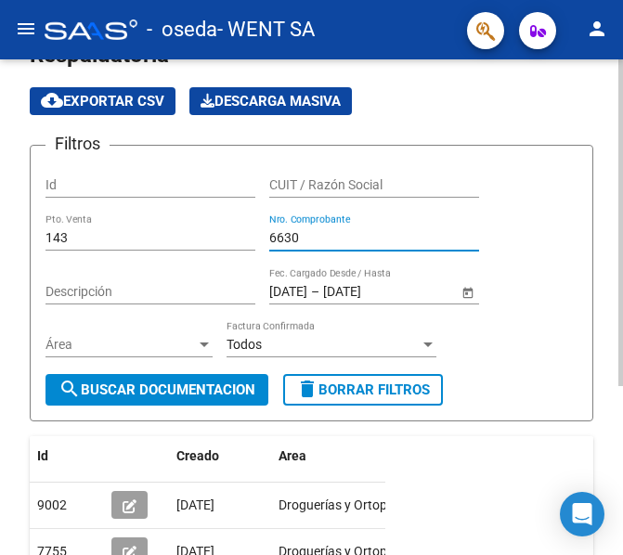
drag, startPoint x: 306, startPoint y: 233, endPoint x: 193, endPoint y: 208, distance: 116.0
click at [193, 208] on div "Filtros Id CUIT / Razón Social 143 Pto. Venta 6630 Nro. Comprobante Descripción…" at bounding box center [312, 268] width 532 height 214
type input "6879"
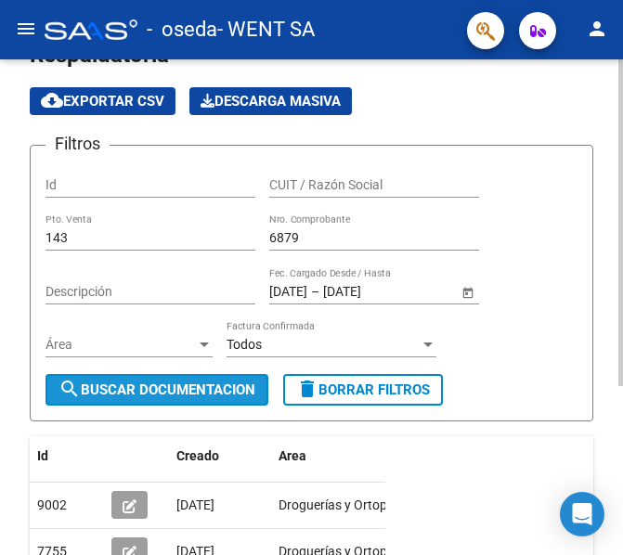
click at [150, 375] on button "search Buscar Documentacion" at bounding box center [157, 390] width 223 height 32
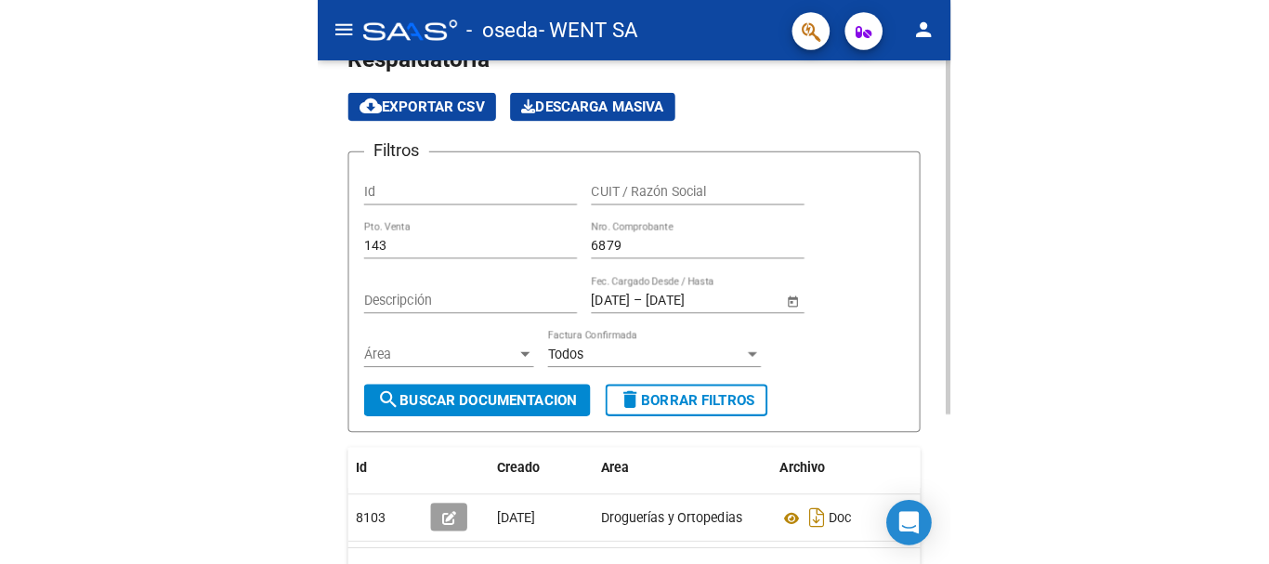
scroll to position [186, 0]
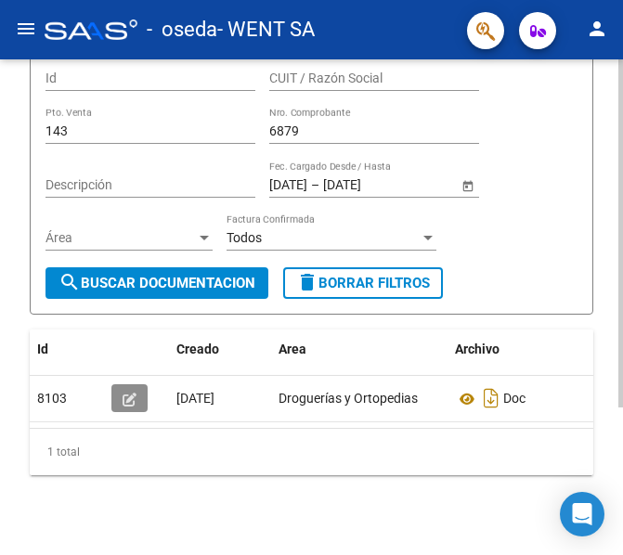
click at [123, 398] on icon "button" at bounding box center [130, 400] width 14 height 14
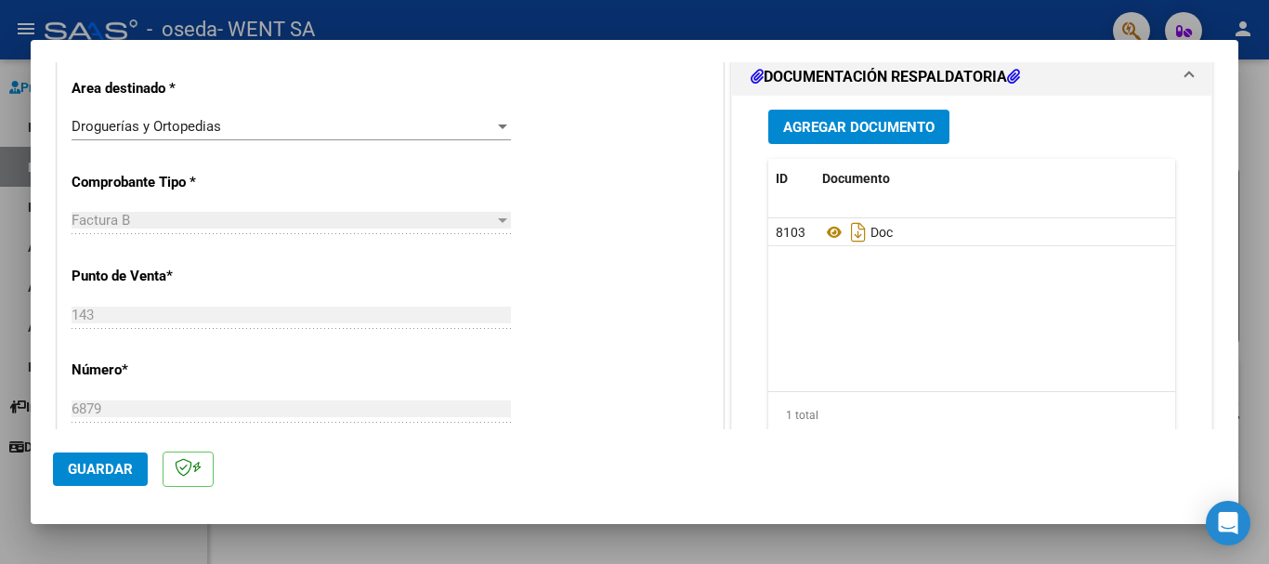
scroll to position [306, 0]
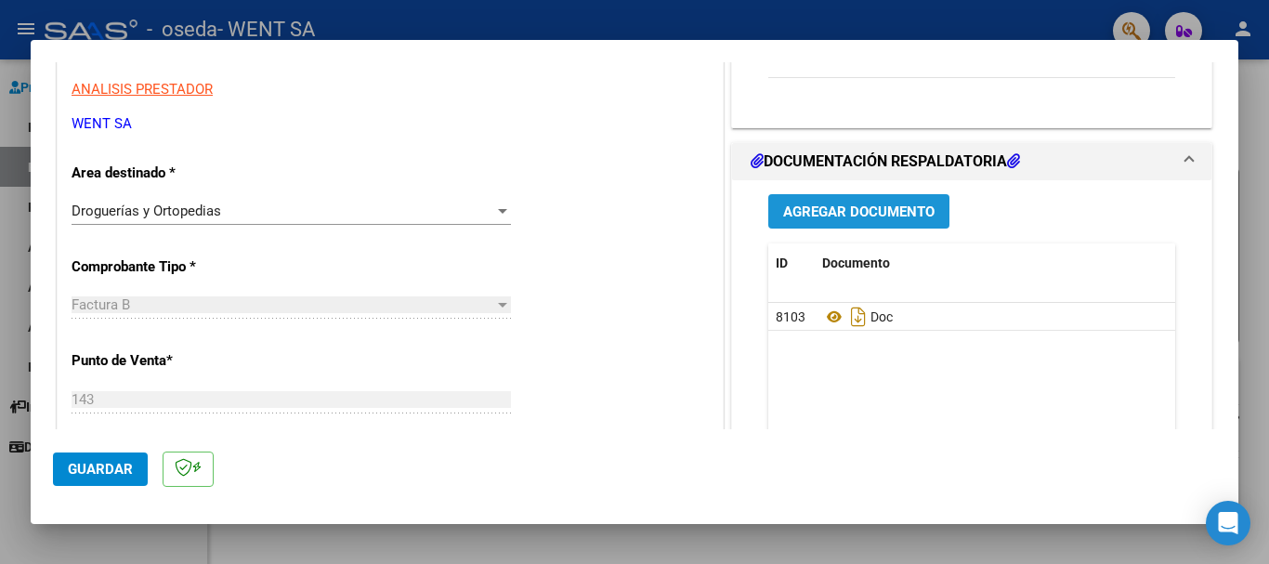
click at [622, 215] on span "Agregar Documento" at bounding box center [858, 211] width 151 height 17
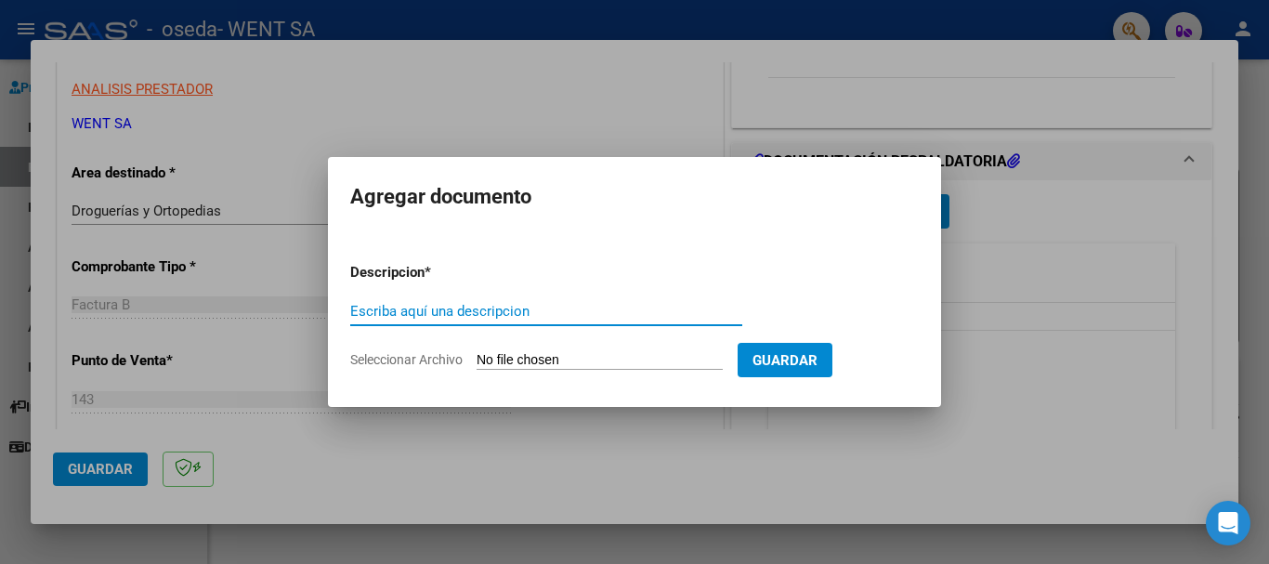
click at [622, 314] on input "Escriba aquí una descripcion" at bounding box center [546, 311] width 392 height 17
type input "doc"
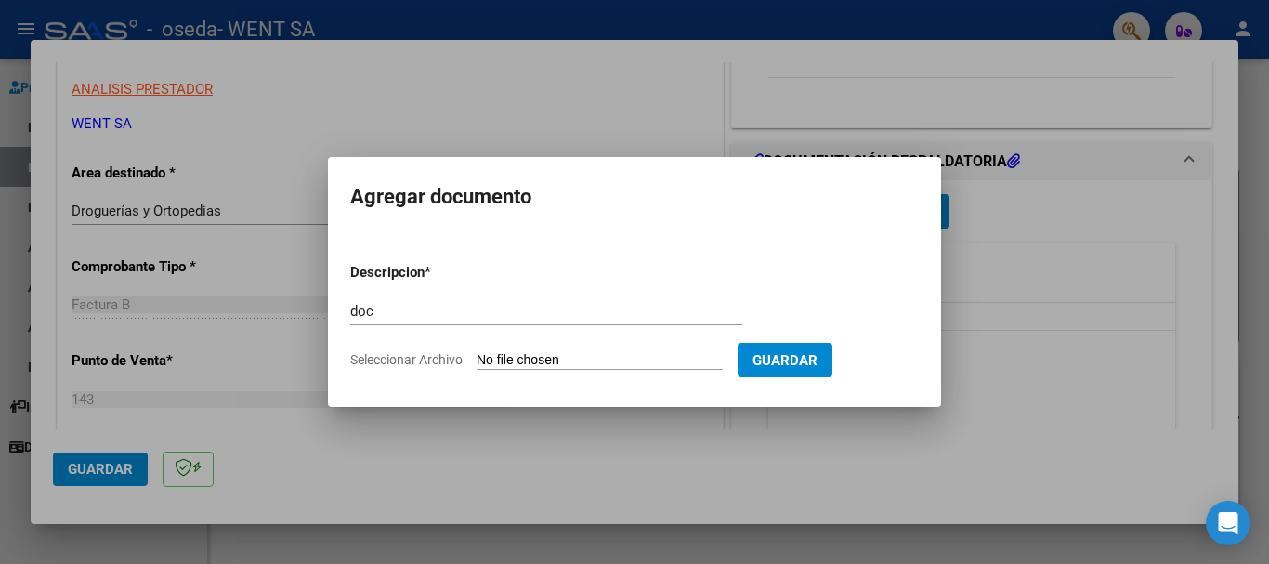
click at [620, 363] on input "Seleccionar Archivo" at bounding box center [599, 361] width 246 height 18
type input "C:\fakepath\143-6879.pdf"
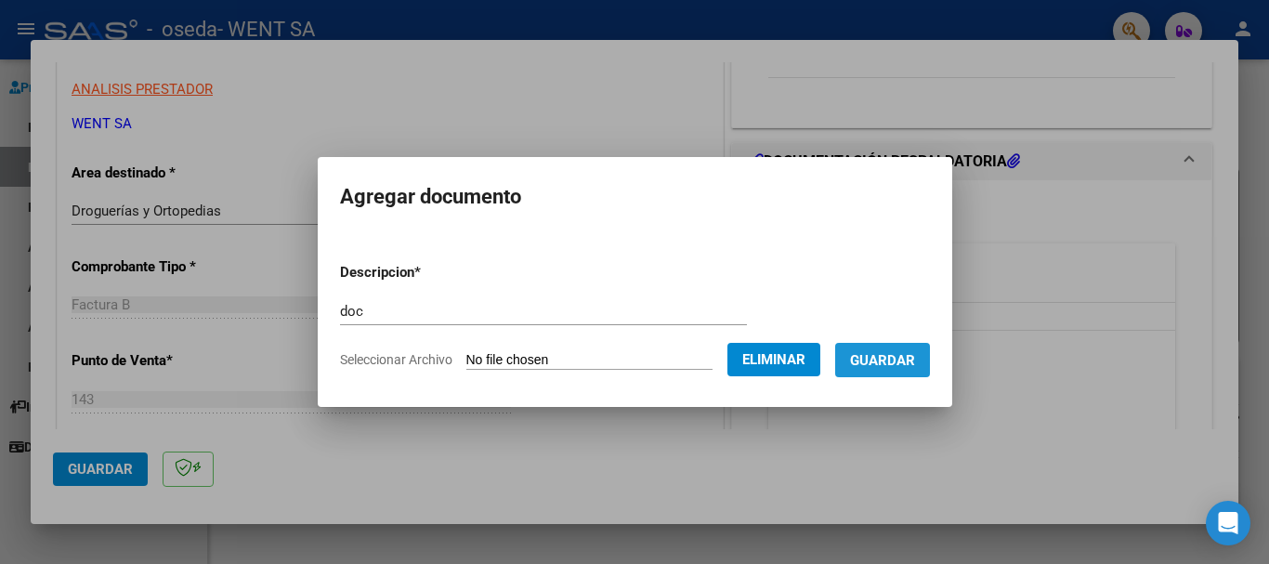
click at [622, 358] on span "Guardar" at bounding box center [882, 360] width 65 height 17
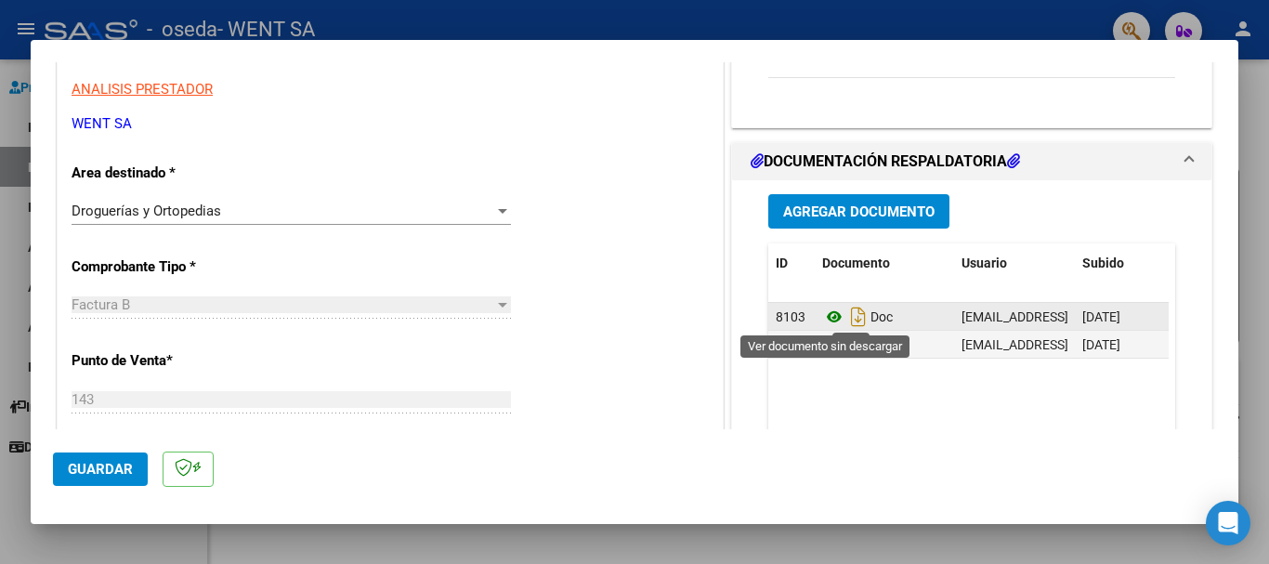
click at [622, 308] on icon at bounding box center [834, 317] width 24 height 22
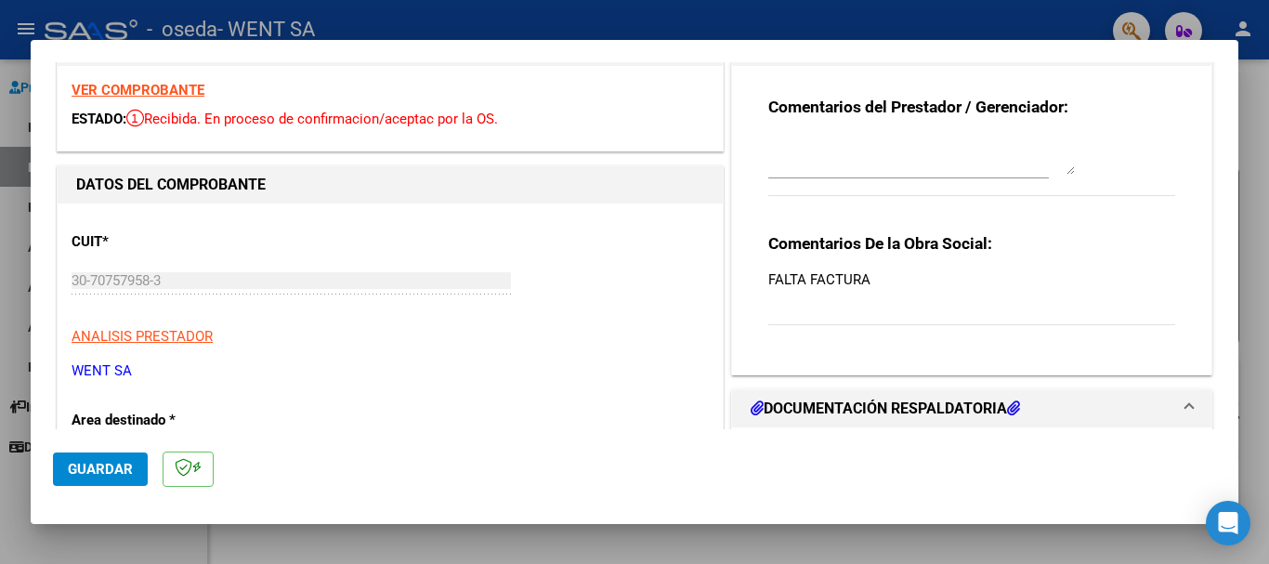
scroll to position [371, 0]
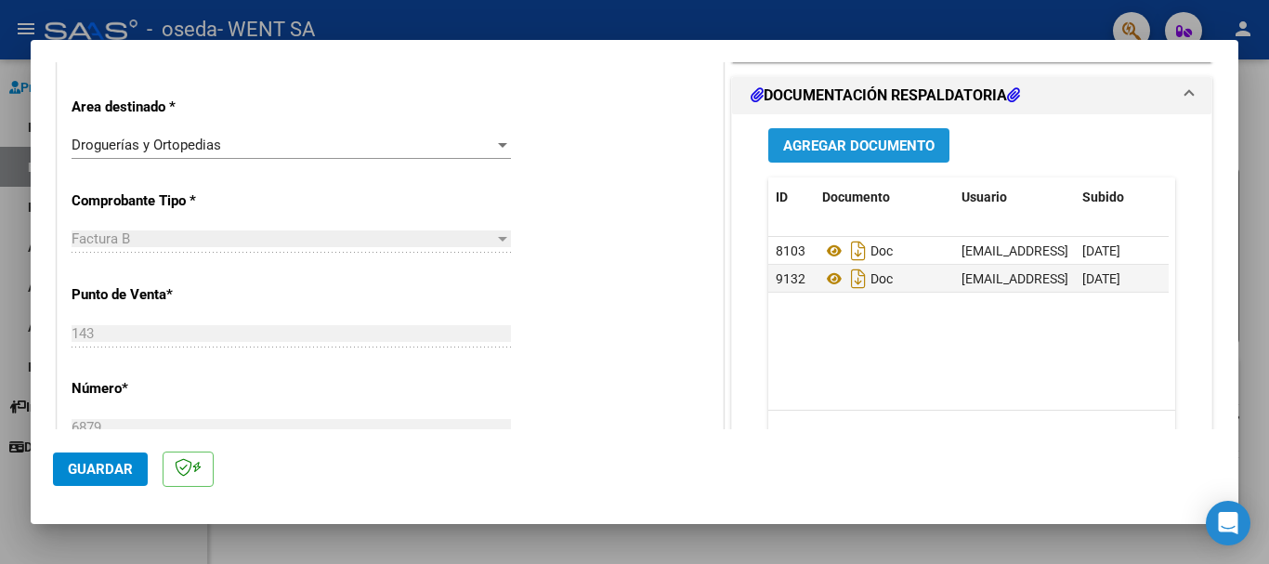
click at [622, 150] on span "Agregar Documento" at bounding box center [858, 145] width 151 height 17
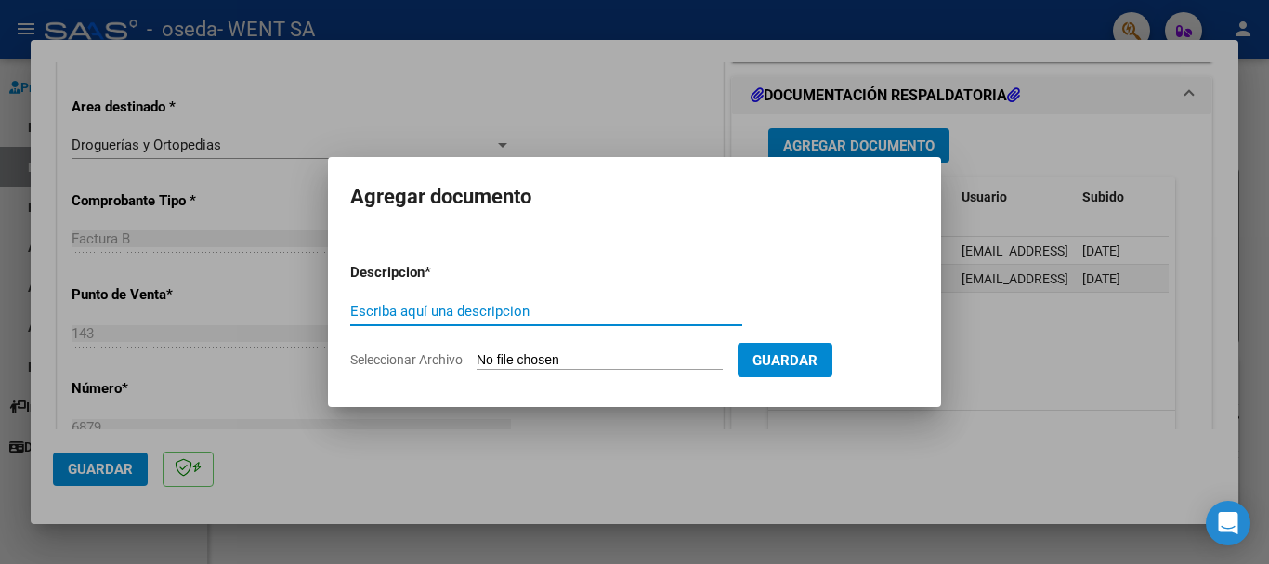
click at [601, 308] on input "Escriba aquí una descripcion" at bounding box center [546, 311] width 392 height 17
type input "doc"
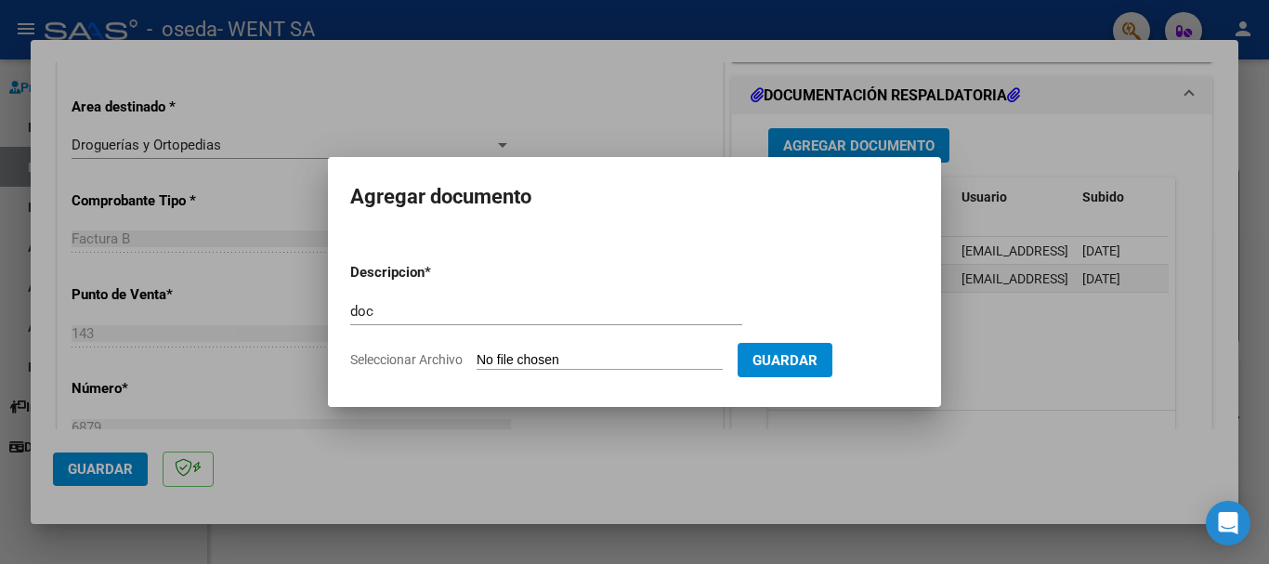
click at [607, 356] on input "Seleccionar Archivo" at bounding box center [599, 361] width 246 height 18
type input "C:\fakepath\143-6879.pdf"
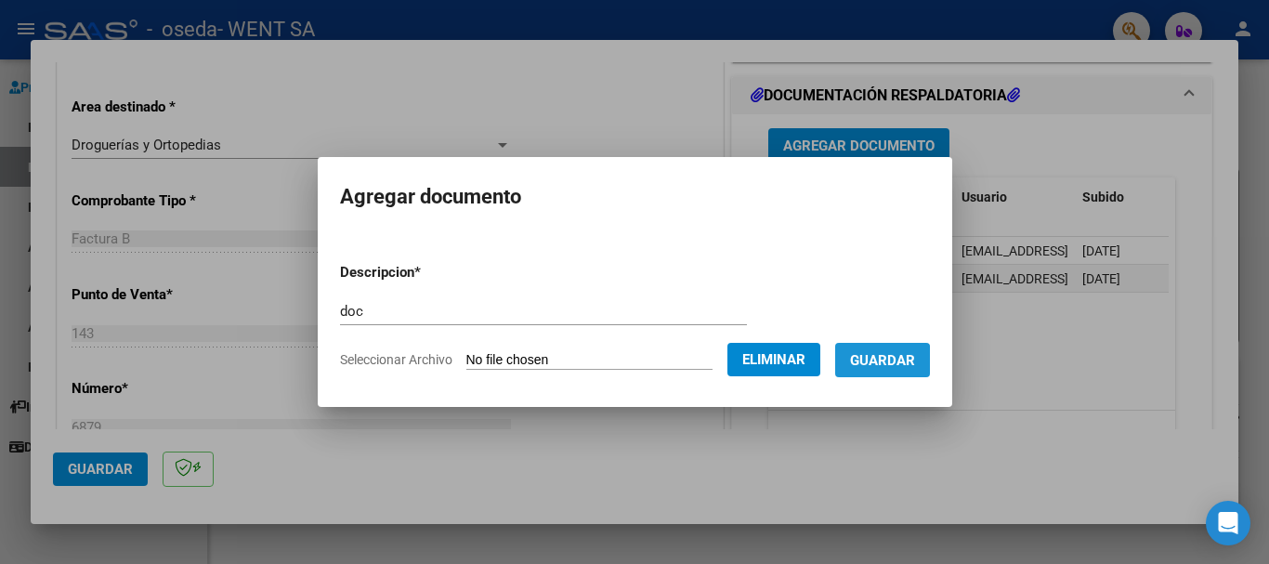
click at [622, 365] on span "Guardar" at bounding box center [882, 360] width 65 height 17
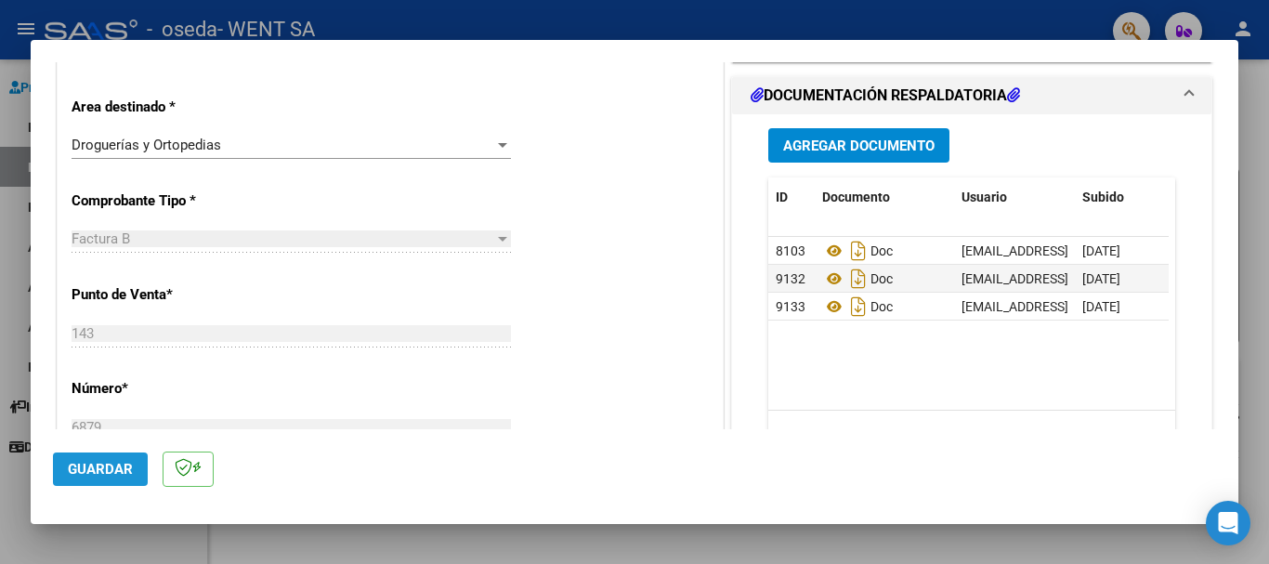
click at [106, 469] on span "Guardar" at bounding box center [100, 469] width 65 height 17
